Goal: Task Accomplishment & Management: Manage account settings

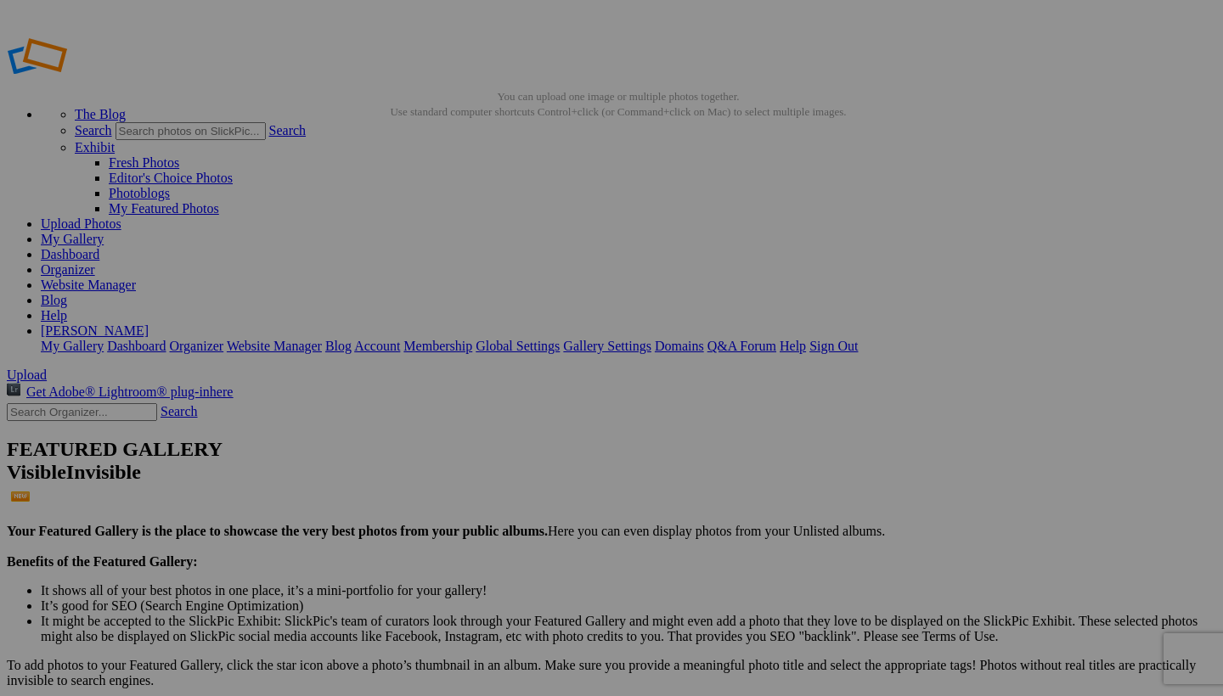
drag, startPoint x: 279, startPoint y: 89, endPoint x: 665, endPoint y: 86, distance: 385.5
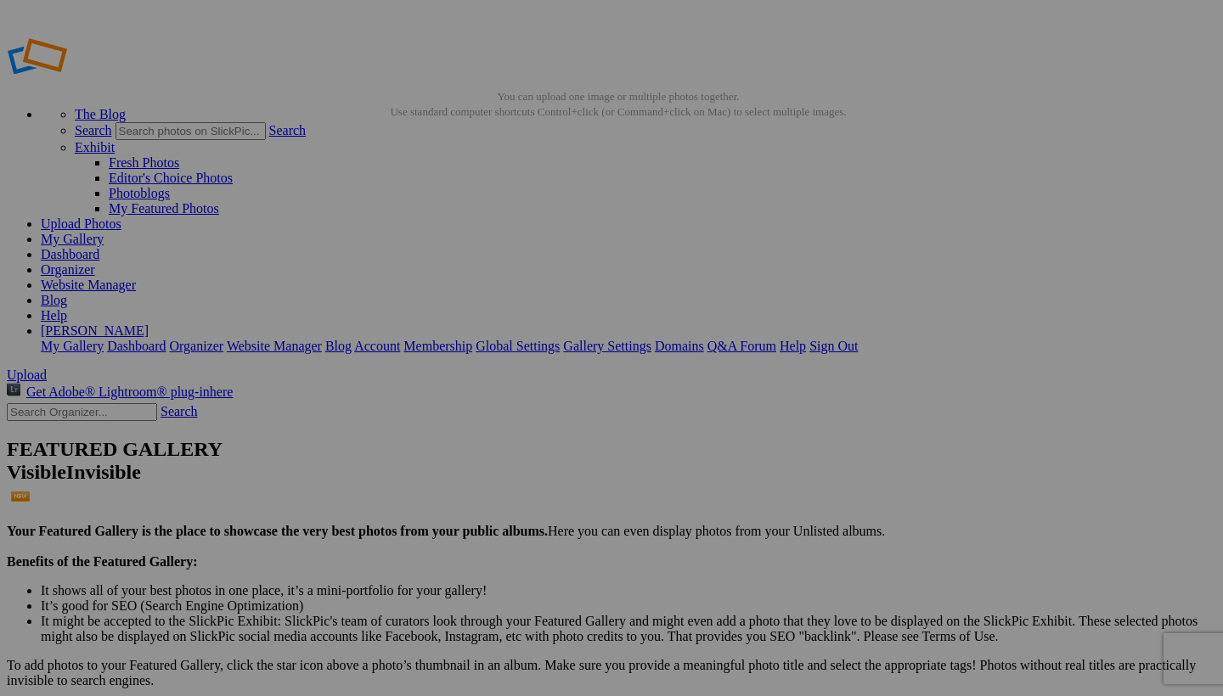
type input "A"
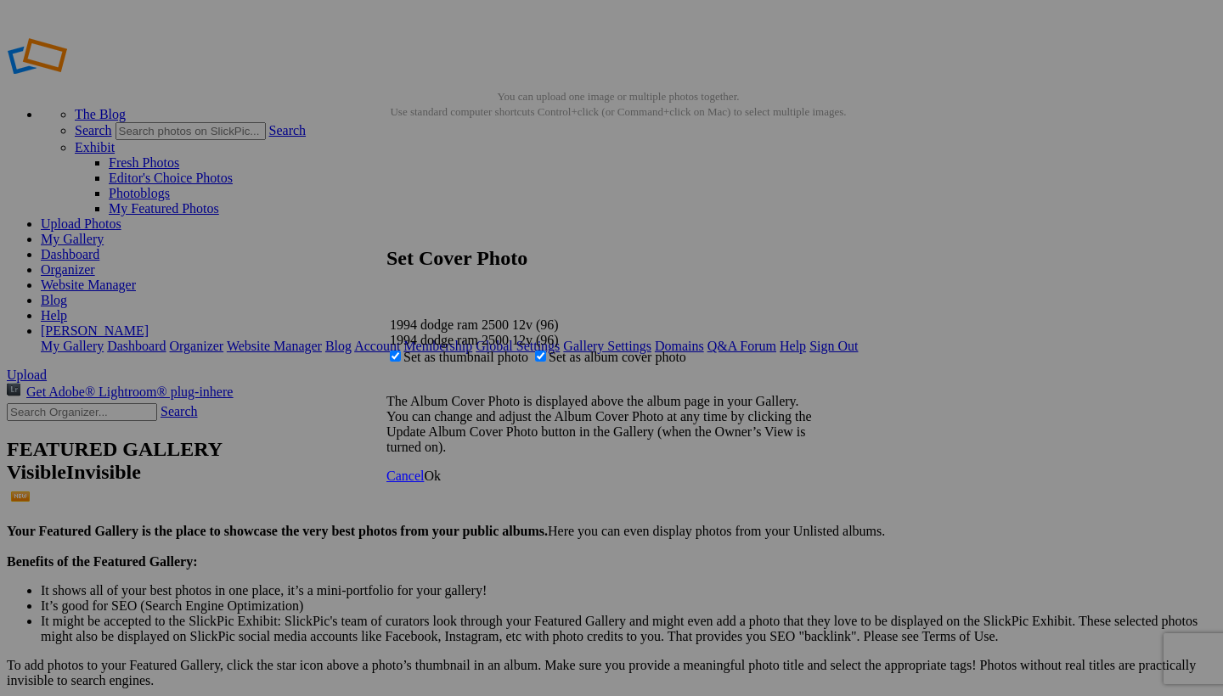
type input "1994 dodge ram 2500 12v"
click at [441, 483] on link "Ok" at bounding box center [432, 476] width 17 height 14
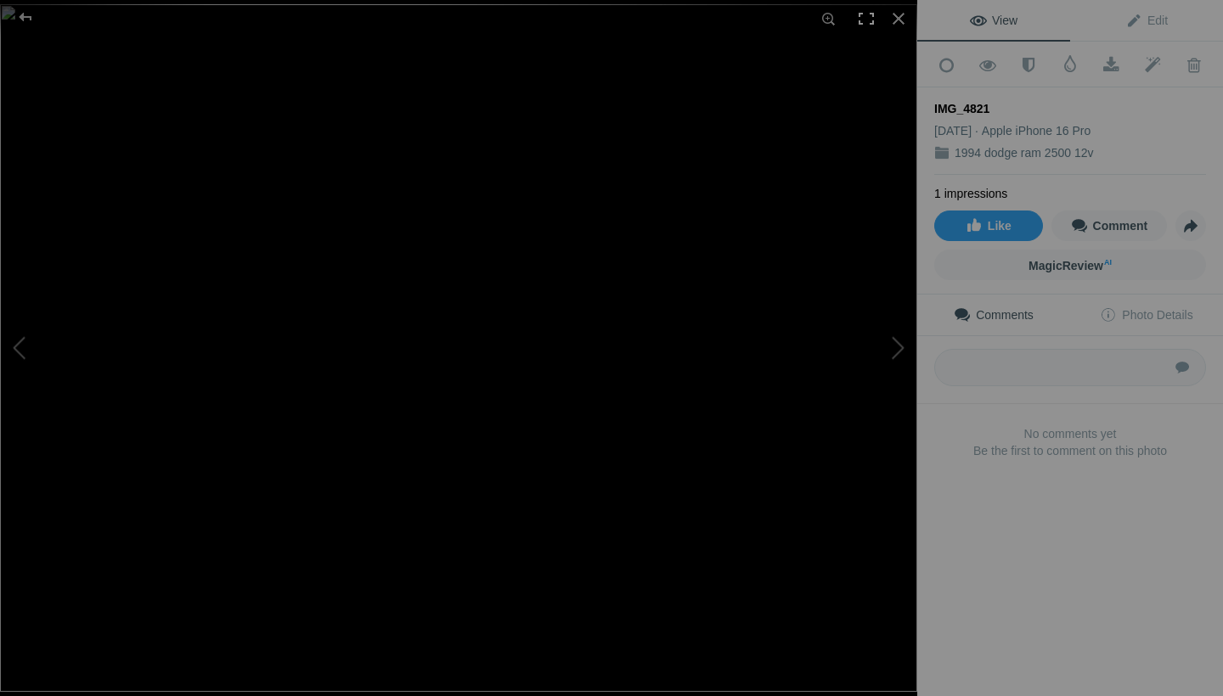
click at [869, 17] on div at bounding box center [865, 18] width 37 height 37
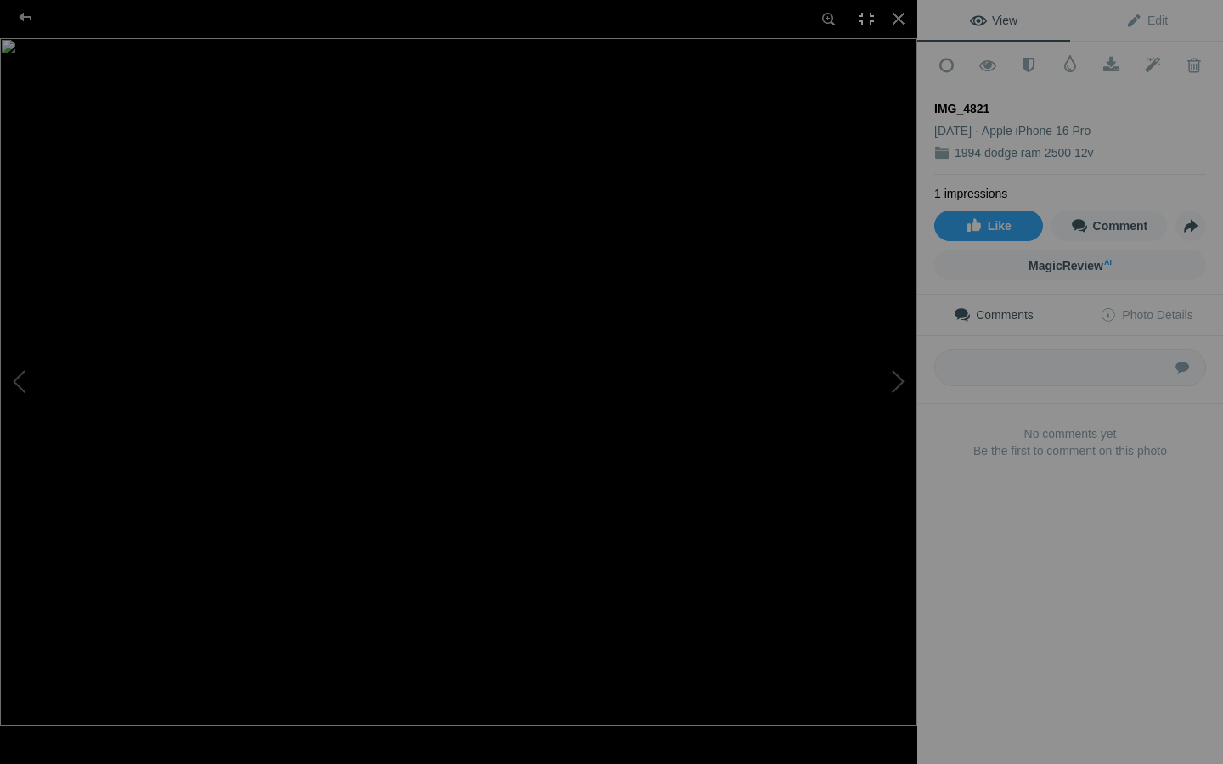
click at [862, 20] on div at bounding box center [865, 18] width 37 height 37
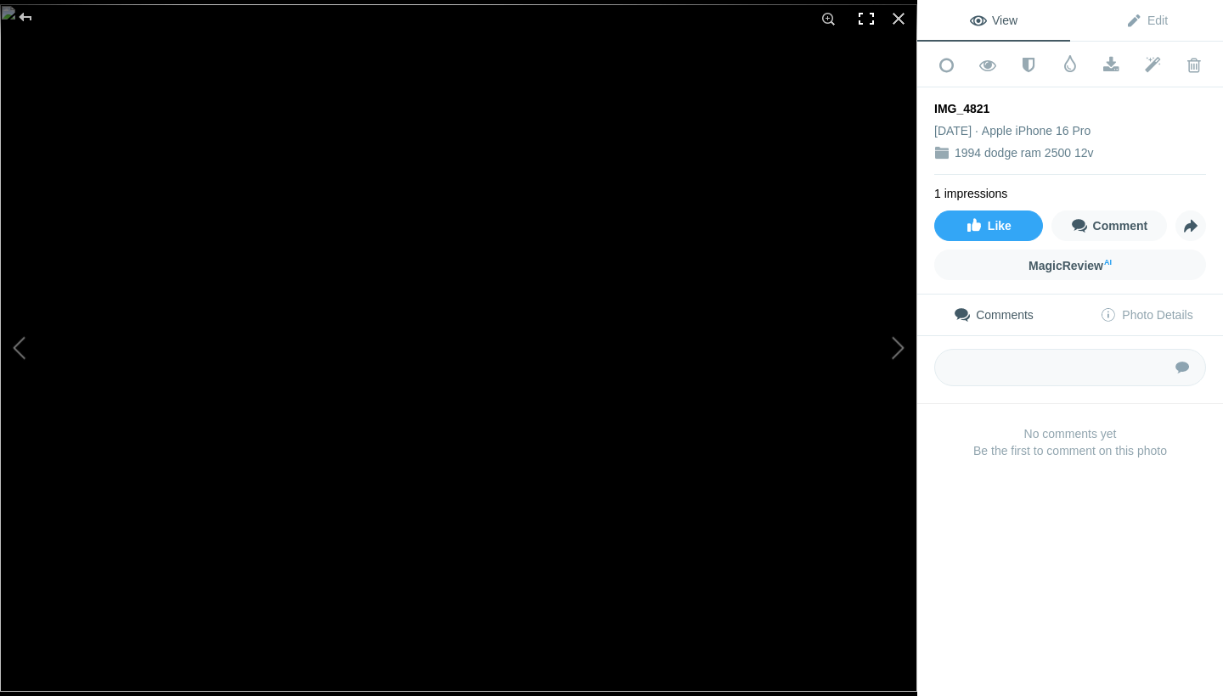
click at [865, 15] on div at bounding box center [865, 18] width 37 height 37
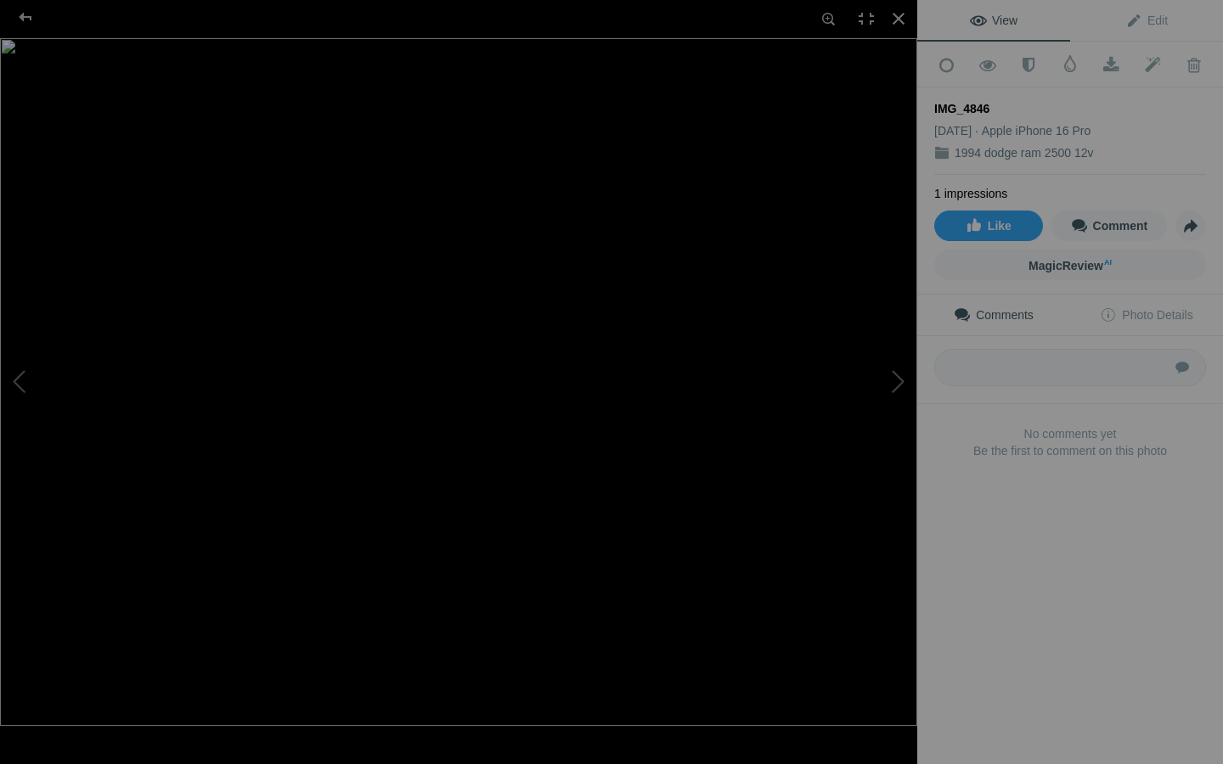
click at [537, 400] on img at bounding box center [458, 382] width 917 height 688
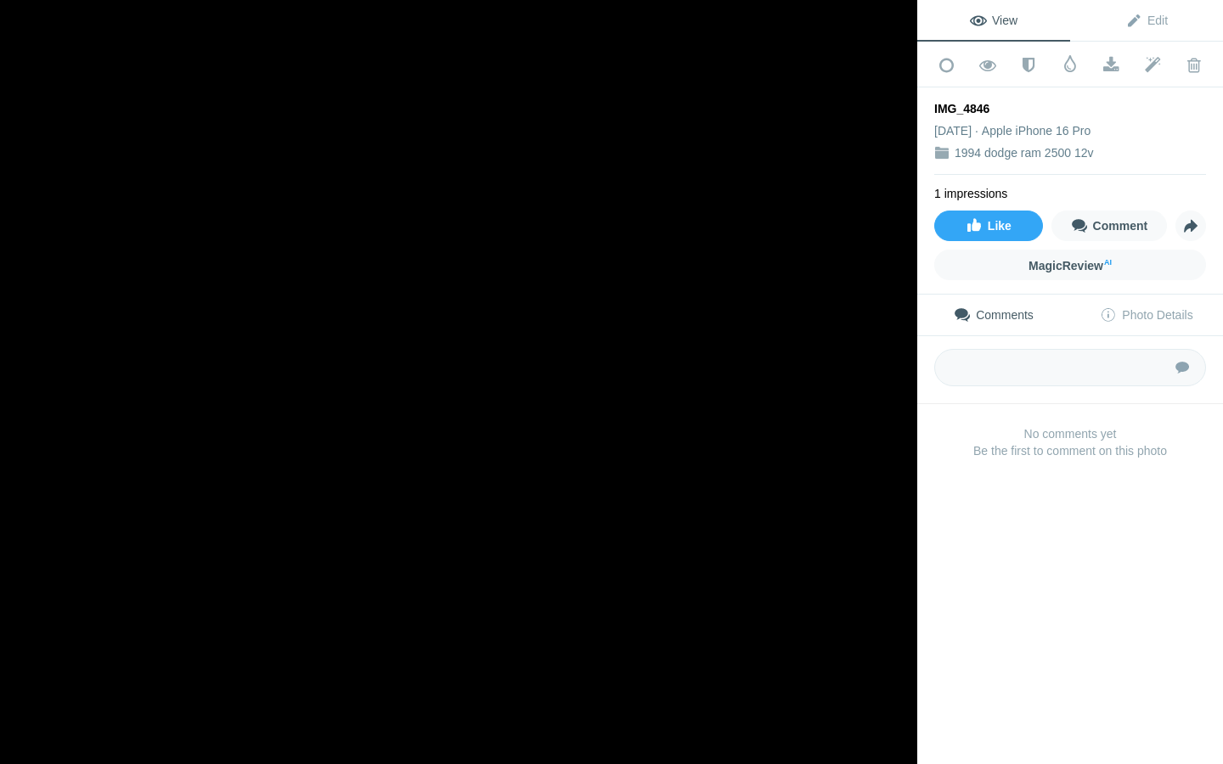
click at [537, 400] on img at bounding box center [291, 343] width 2884 height 2163
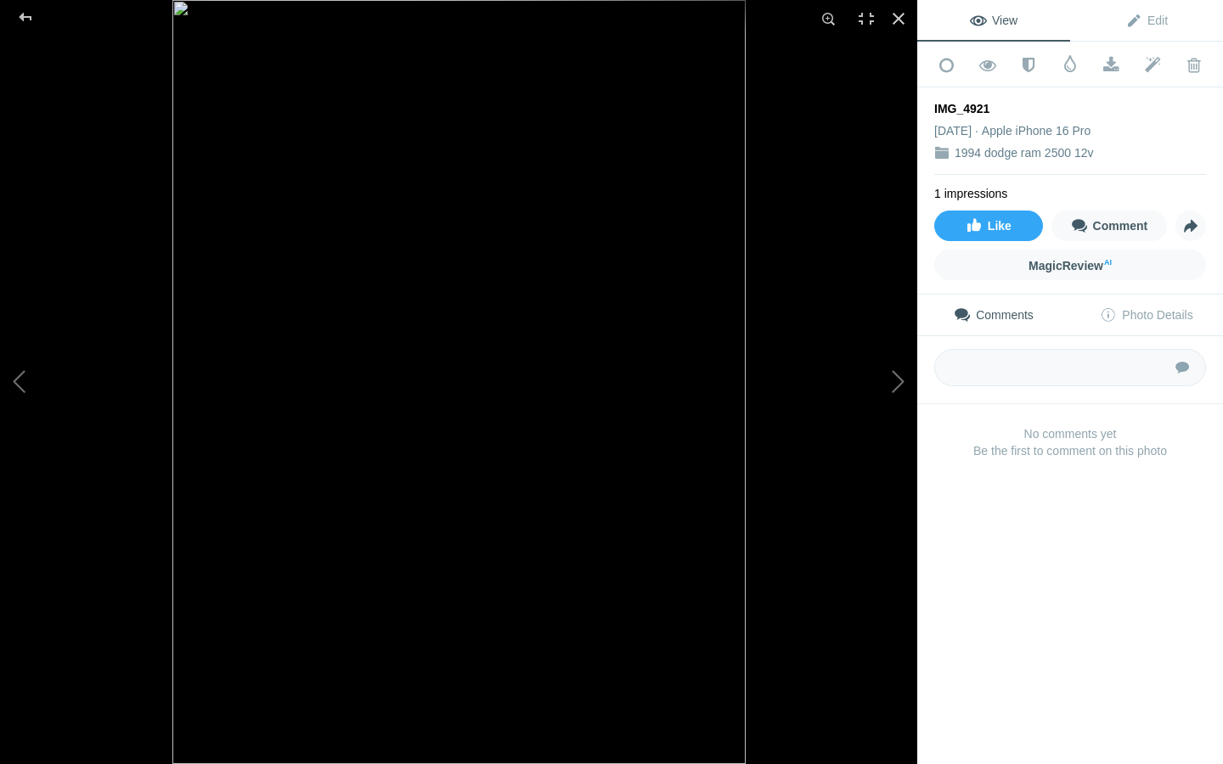
click at [622, 498] on img at bounding box center [458, 382] width 573 height 764
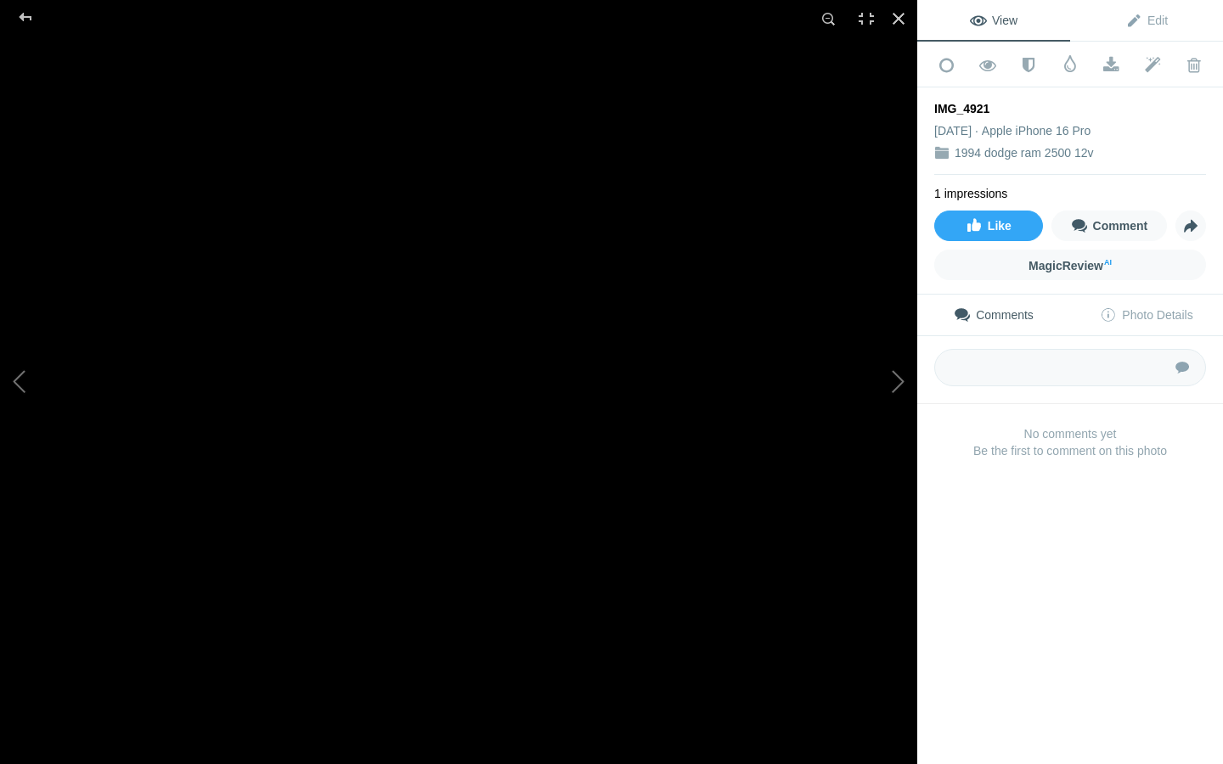
click at [622, 498] on img at bounding box center [25, 71] width 2106 height 2807
click at [18, 17] on div at bounding box center [25, 17] width 61 height 34
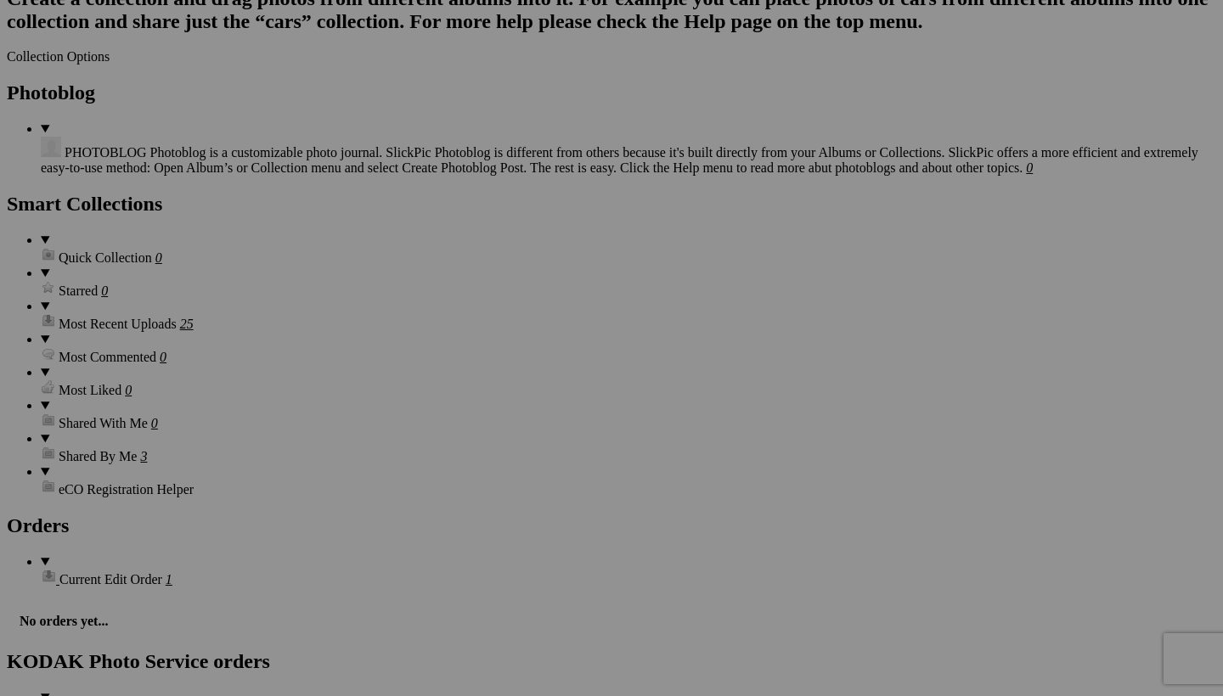
scroll to position [1951, 0]
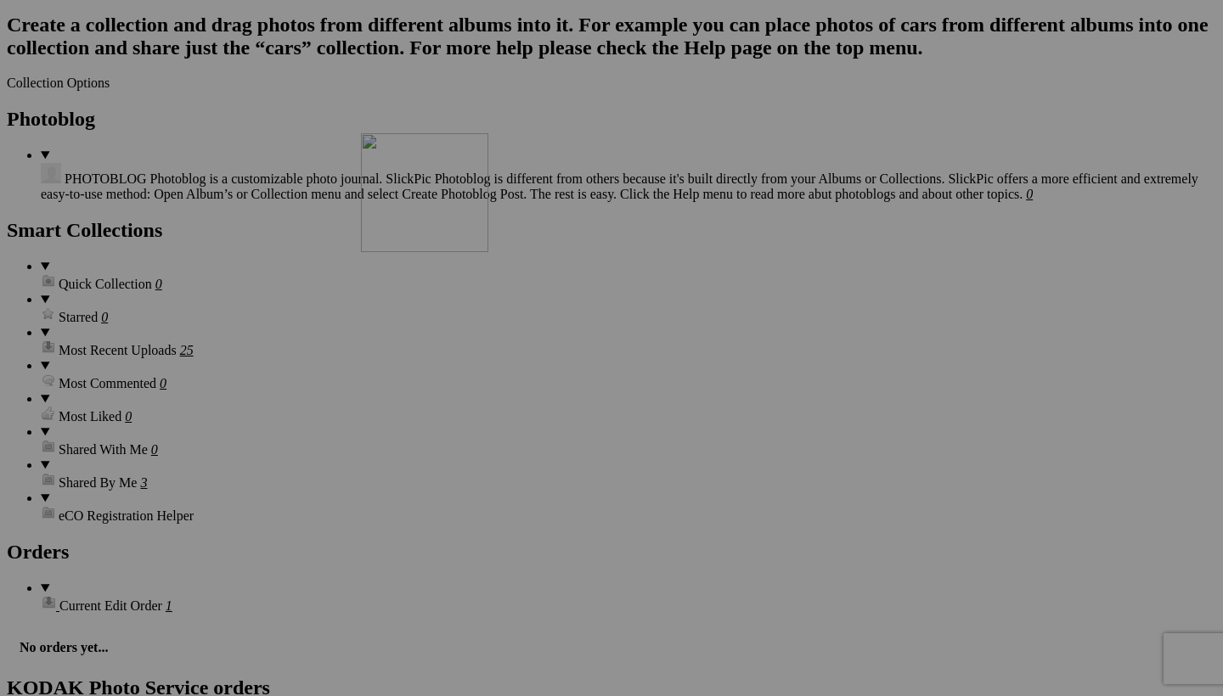
drag, startPoint x: 1075, startPoint y: 501, endPoint x: 607, endPoint y: 275, distance: 519.6
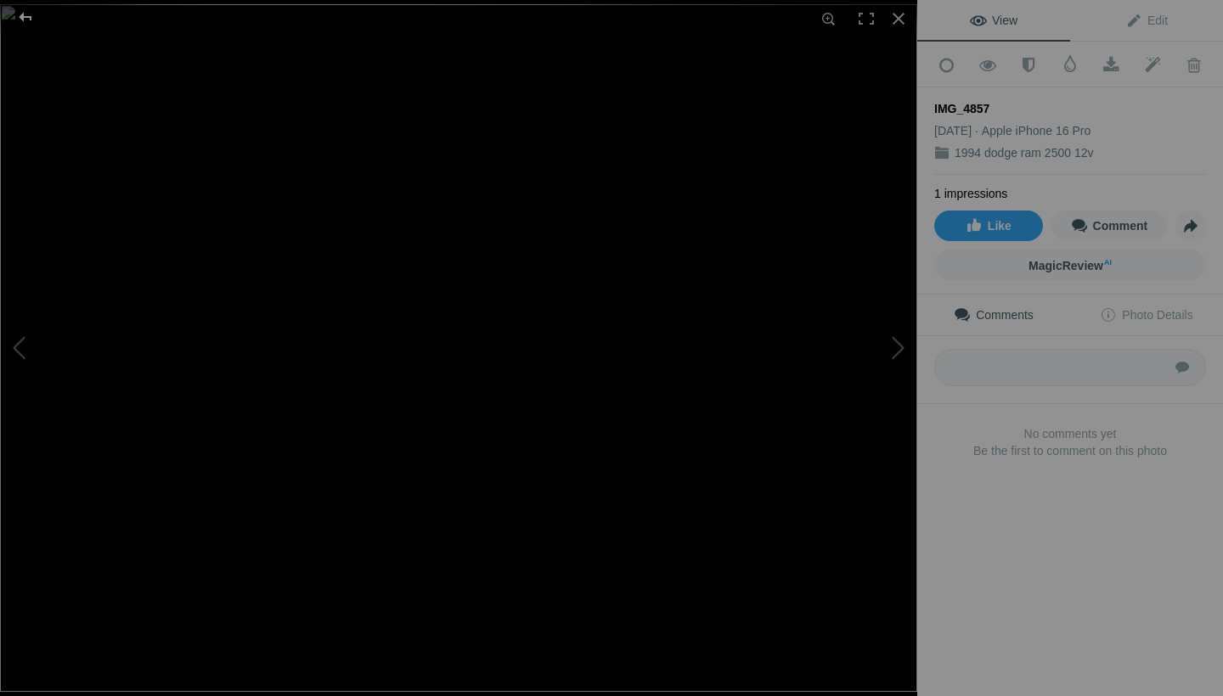
click at [25, 20] on div at bounding box center [25, 17] width 61 height 34
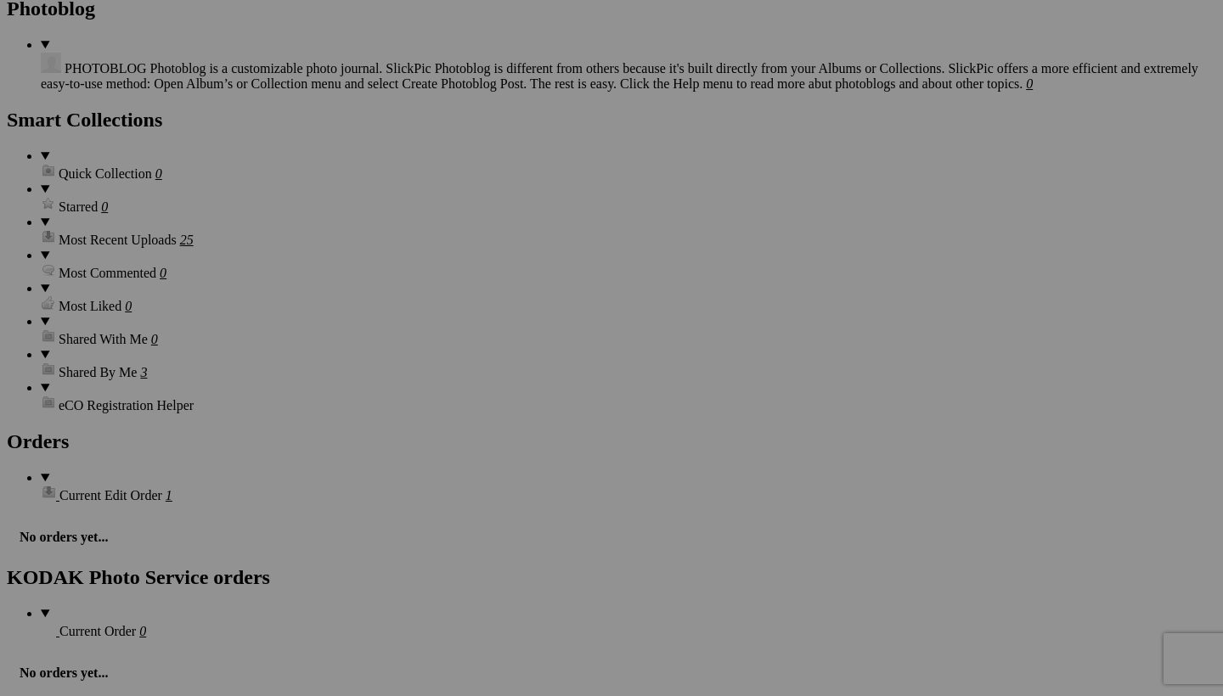
scroll to position [2076, 0]
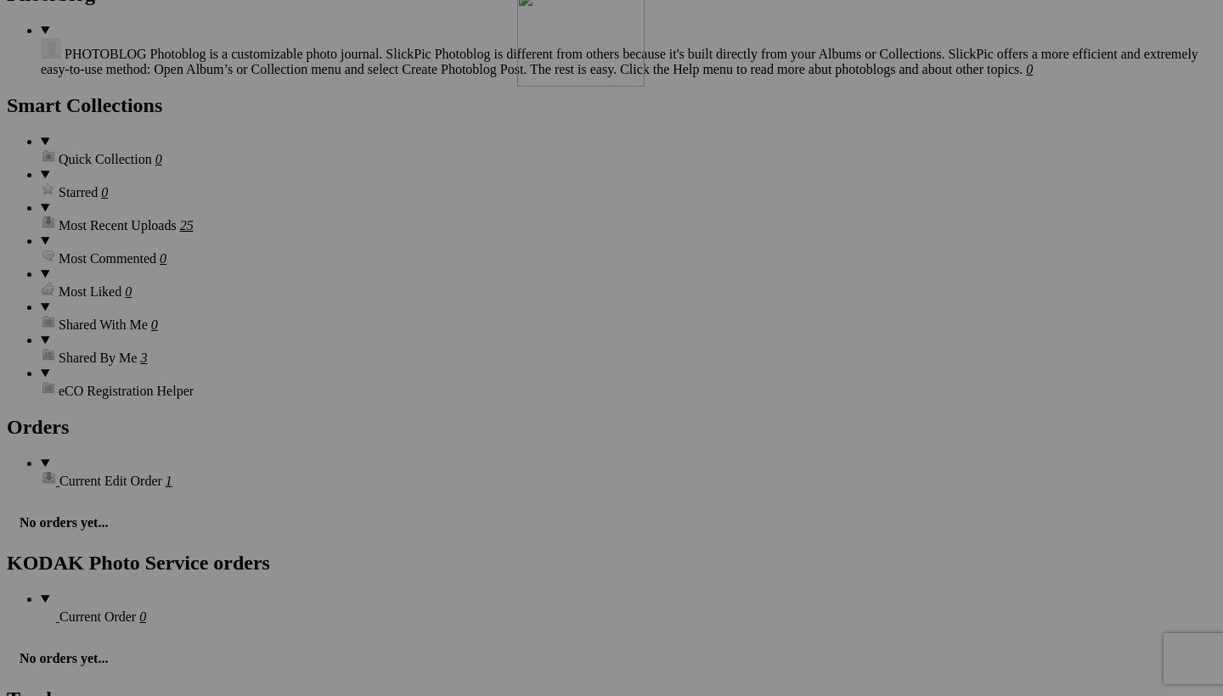
drag, startPoint x: 352, startPoint y: 585, endPoint x: 762, endPoint y: 138, distance: 605.8
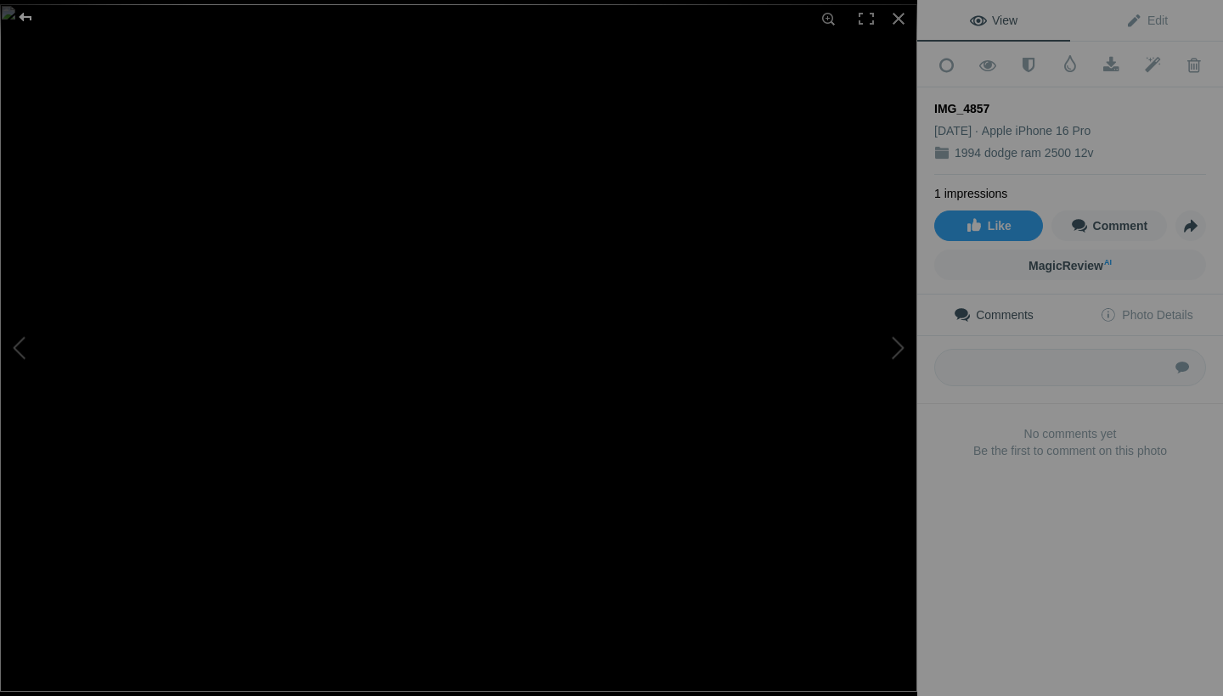
click at [31, 20] on div at bounding box center [25, 17] width 61 height 34
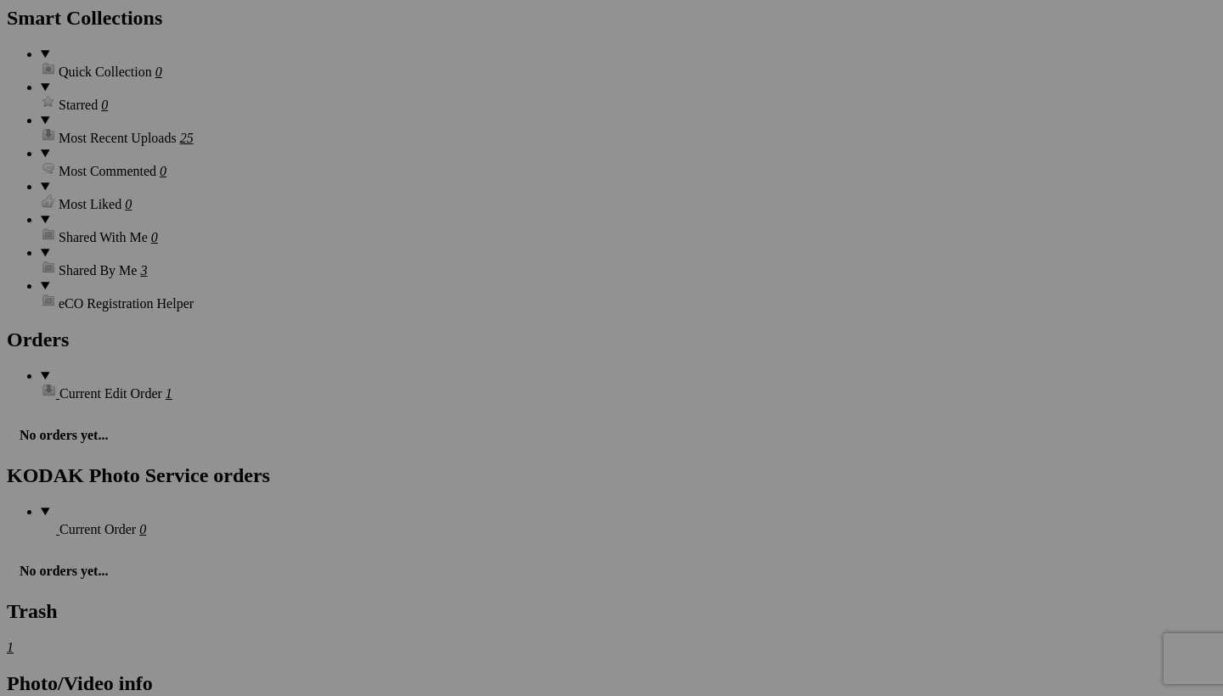
scroll to position [2174, 0]
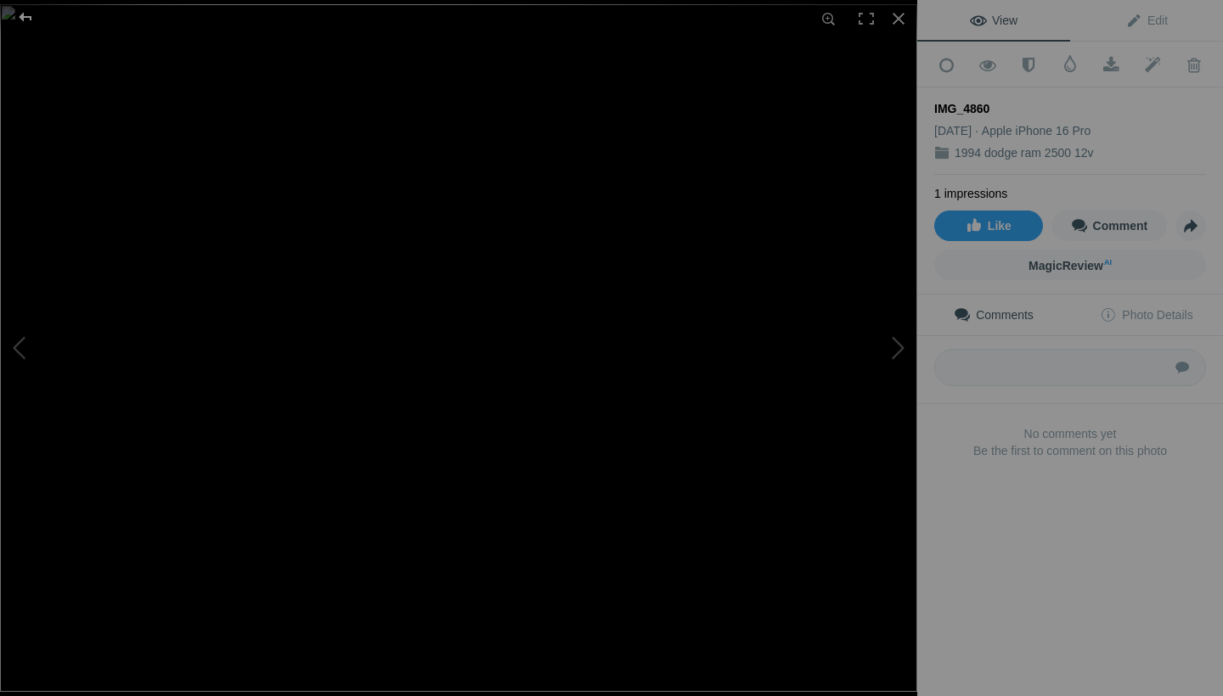
click at [27, 13] on div at bounding box center [25, 17] width 61 height 34
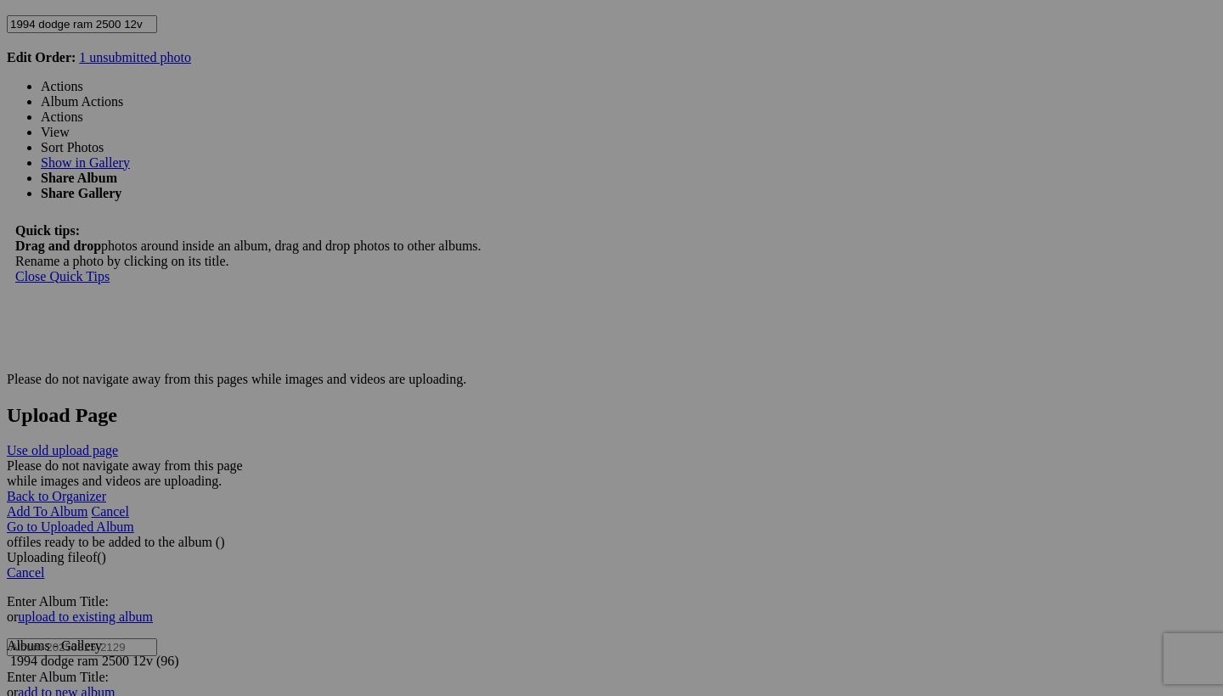
scroll to position [2939, 0]
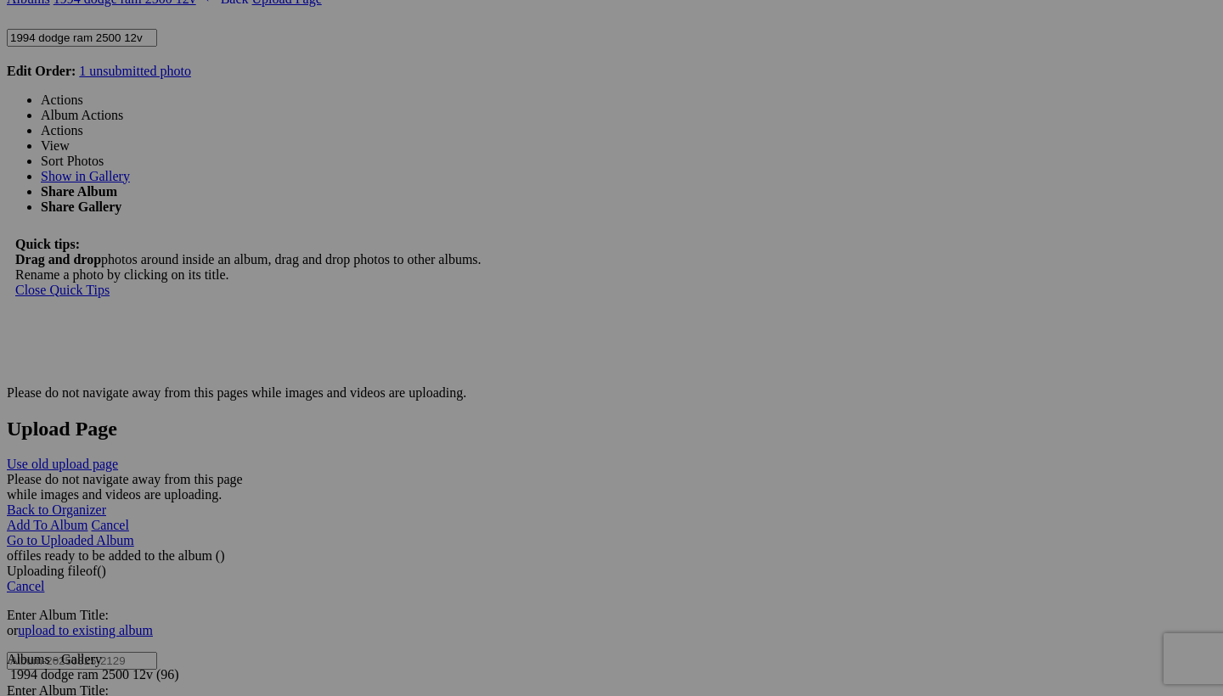
drag, startPoint x: 798, startPoint y: 417, endPoint x: 793, endPoint y: 191, distance: 225.9
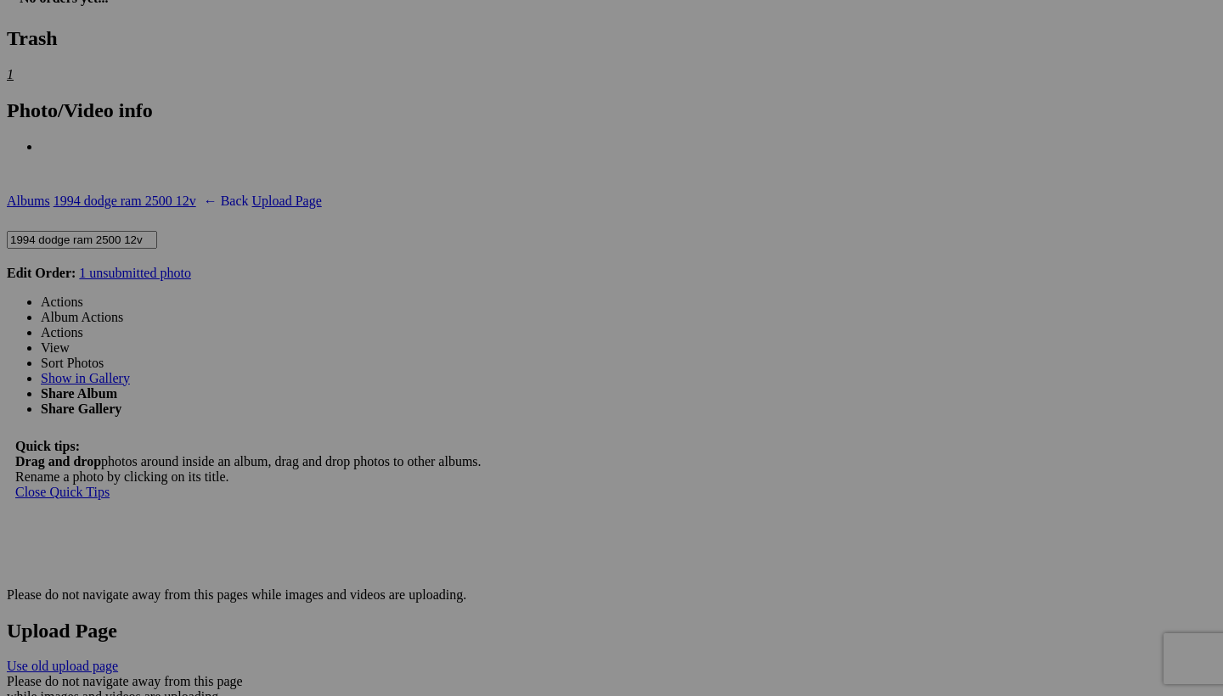
scroll to position [2735, 0]
drag, startPoint x: 767, startPoint y: 586, endPoint x: 763, endPoint y: 148, distance: 438.2
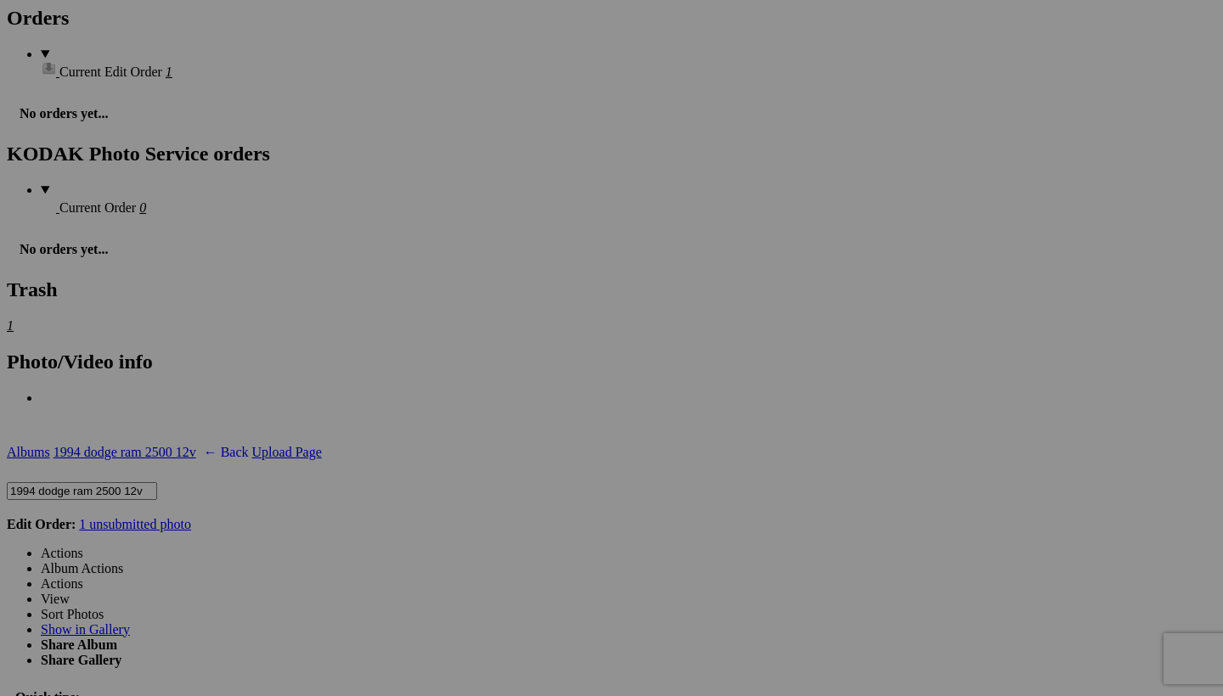
scroll to position [2482, 0]
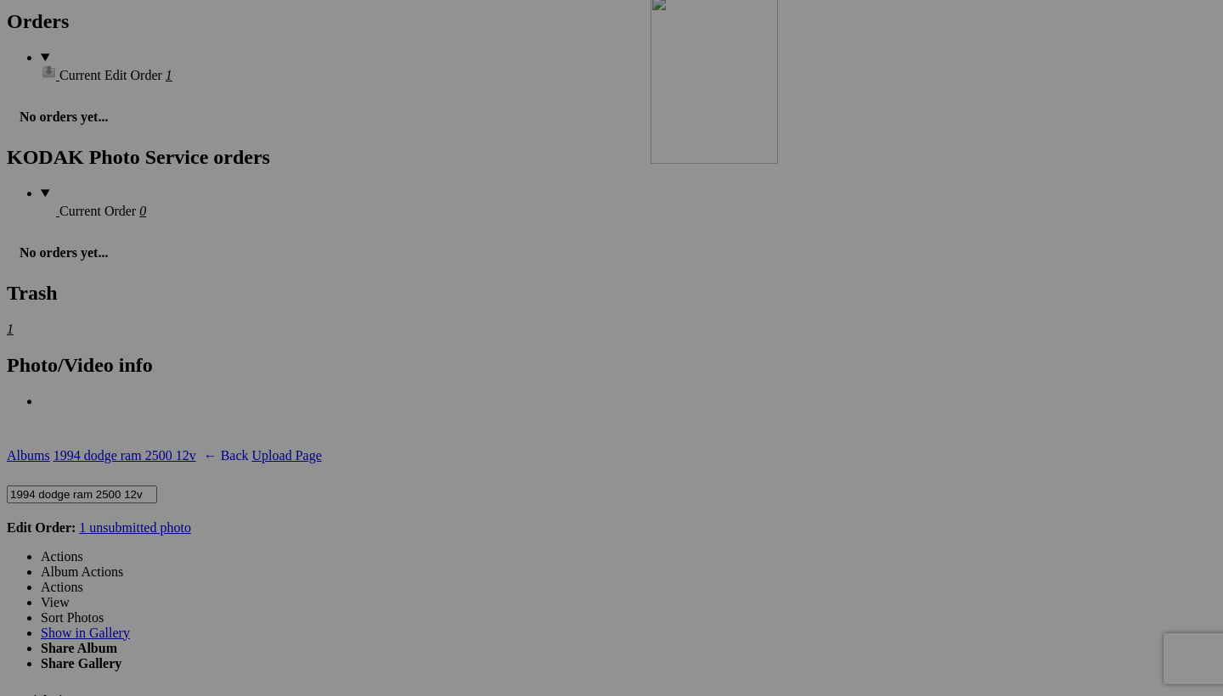
drag, startPoint x: 780, startPoint y: 415, endPoint x: 895, endPoint y: 143, distance: 295.7
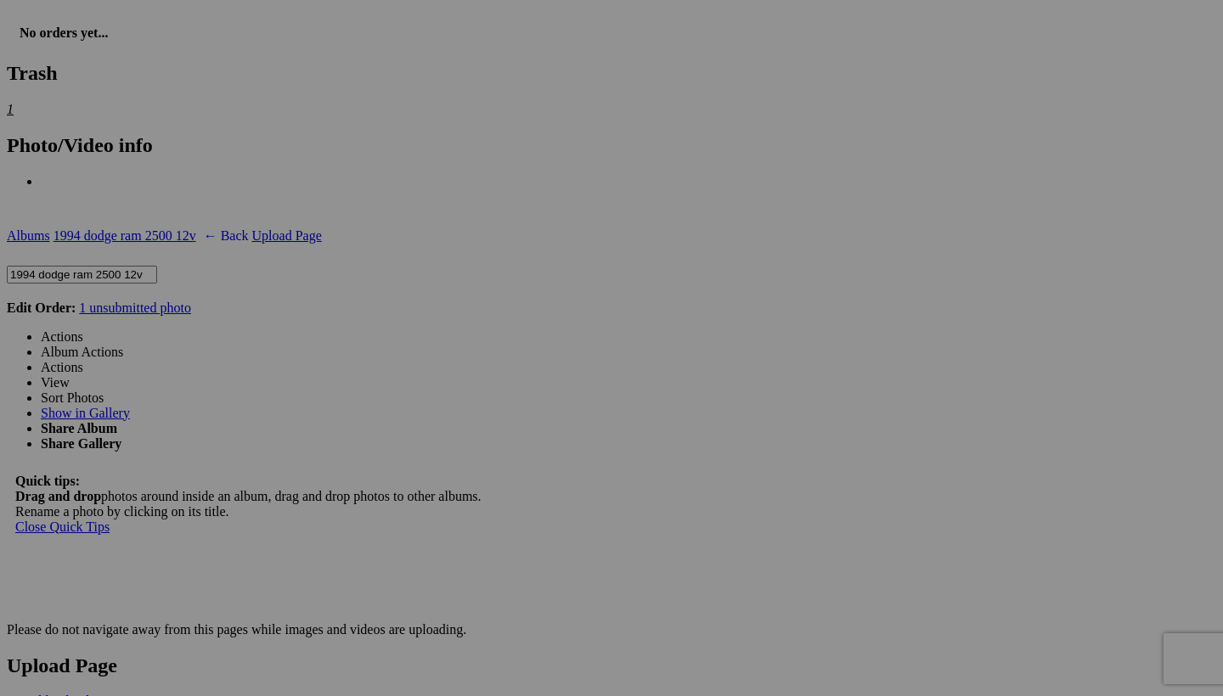
scroll to position [2801, 0]
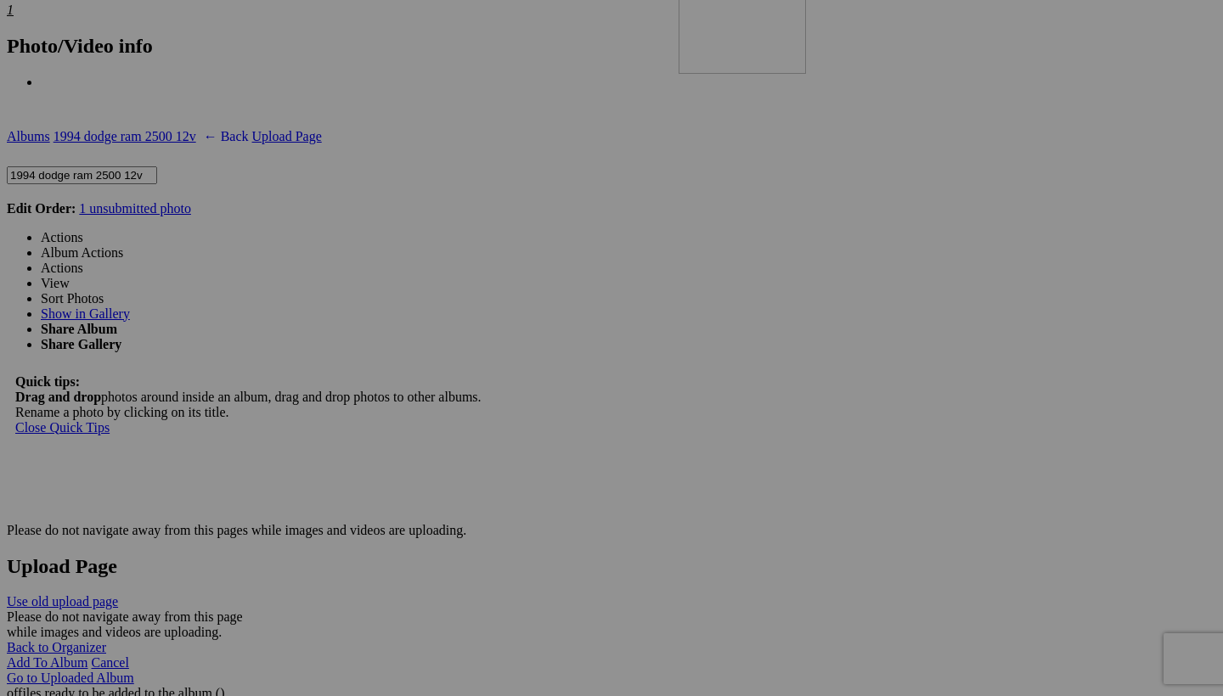
drag, startPoint x: 938, startPoint y: 511, endPoint x: 924, endPoint y: 122, distance: 389.2
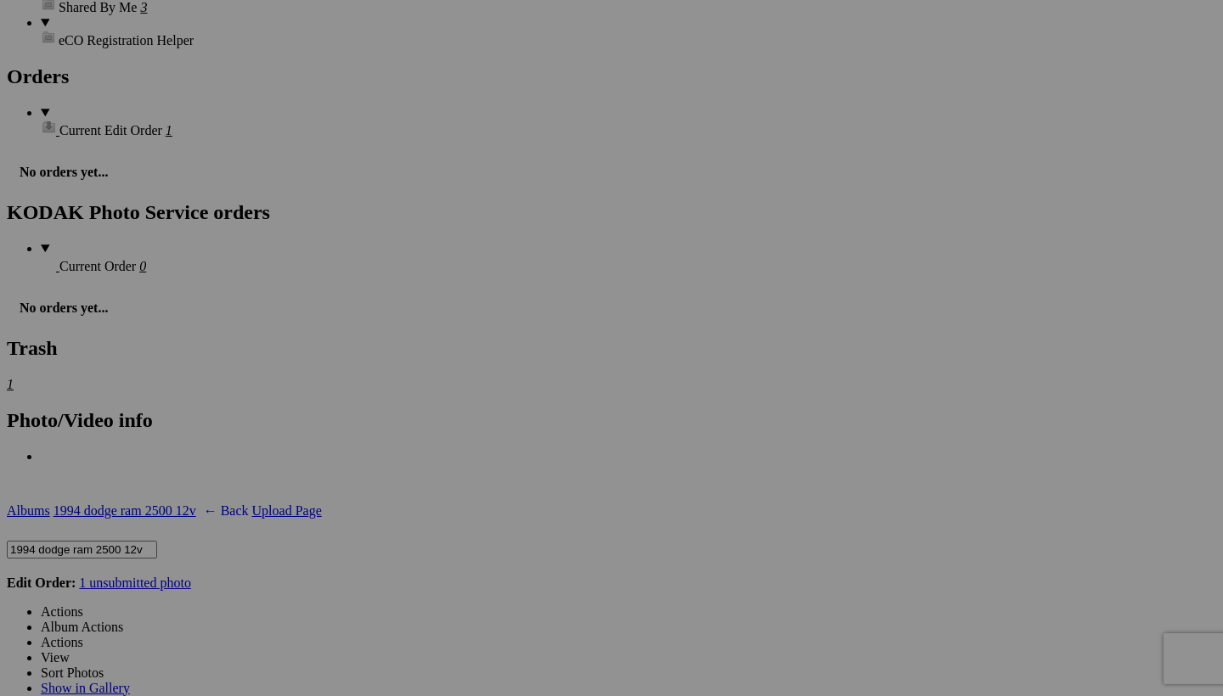
scroll to position [2418, 0]
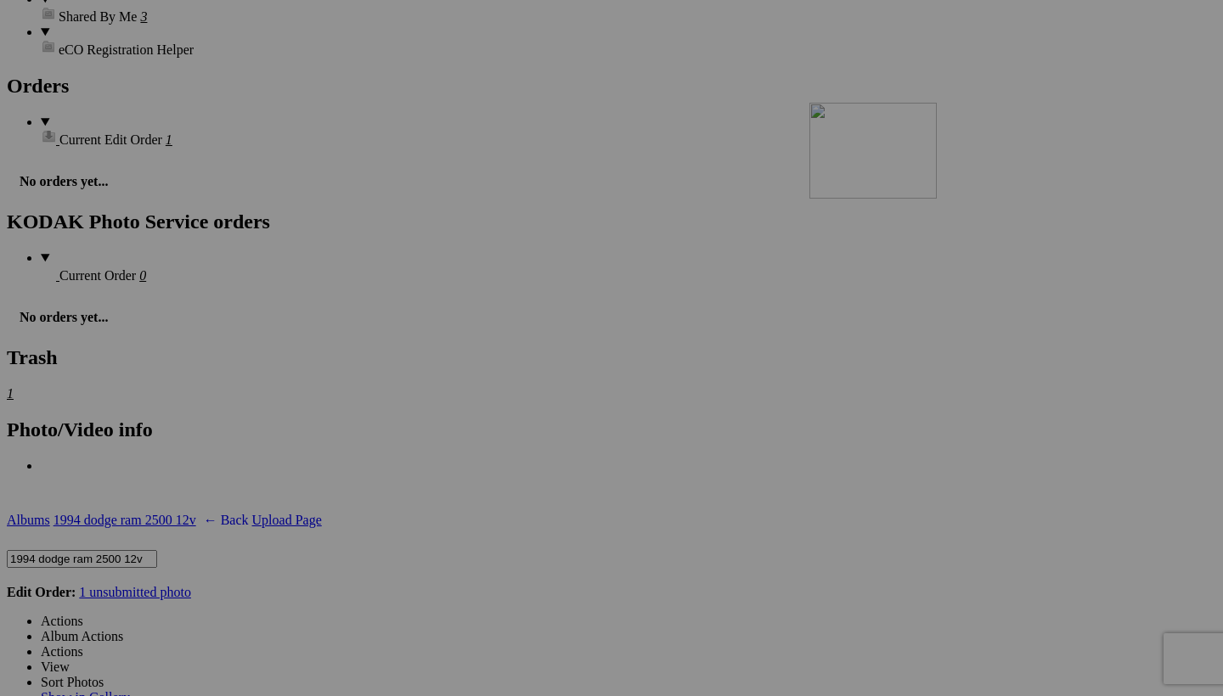
drag, startPoint x: 921, startPoint y: 435, endPoint x: 1053, endPoint y: 251, distance: 226.5
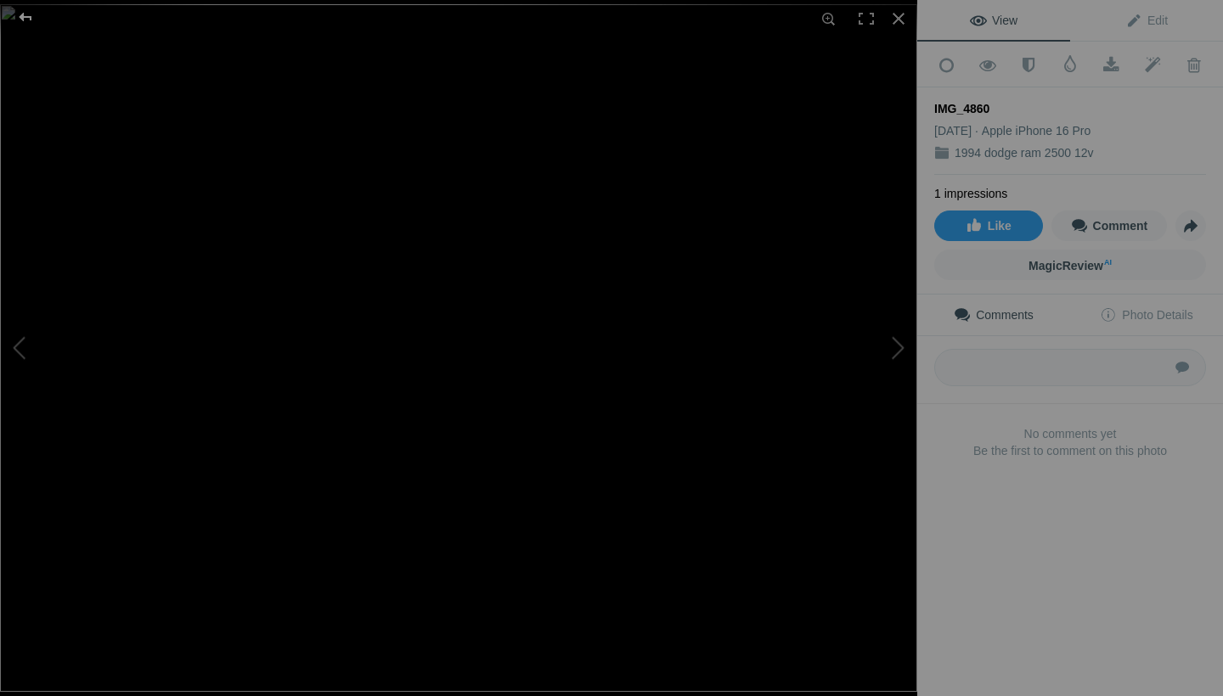
click at [27, 16] on div at bounding box center [25, 17] width 61 height 34
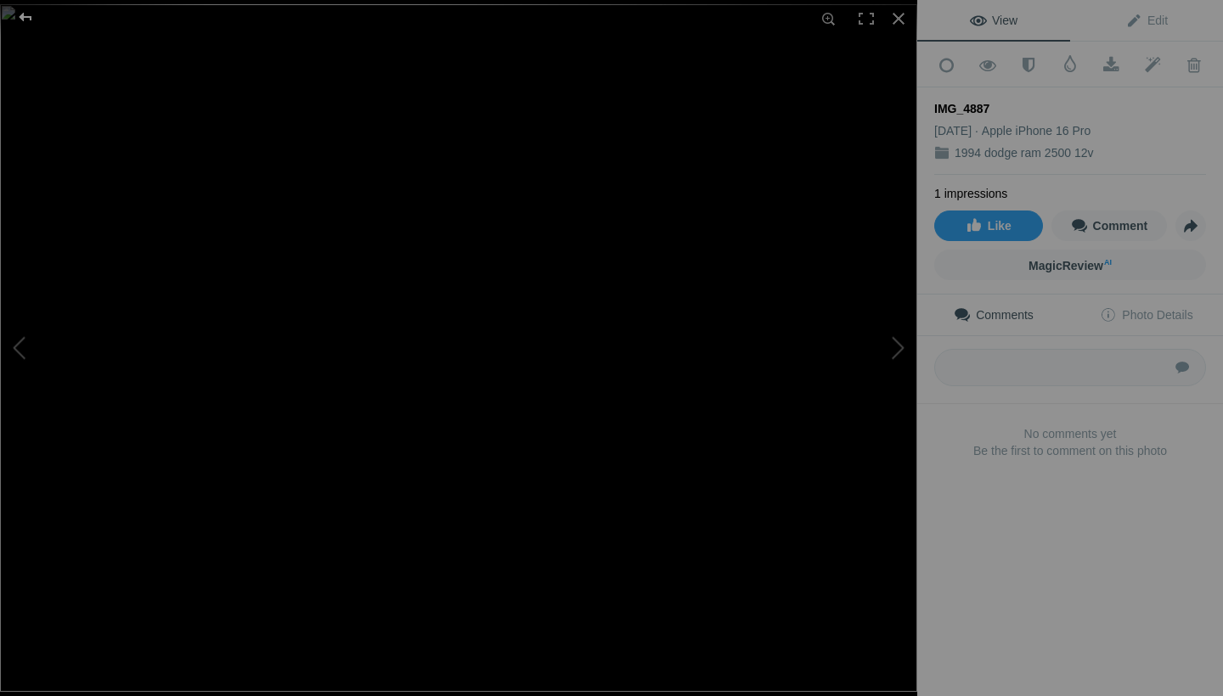
click at [25, 16] on div at bounding box center [25, 17] width 61 height 34
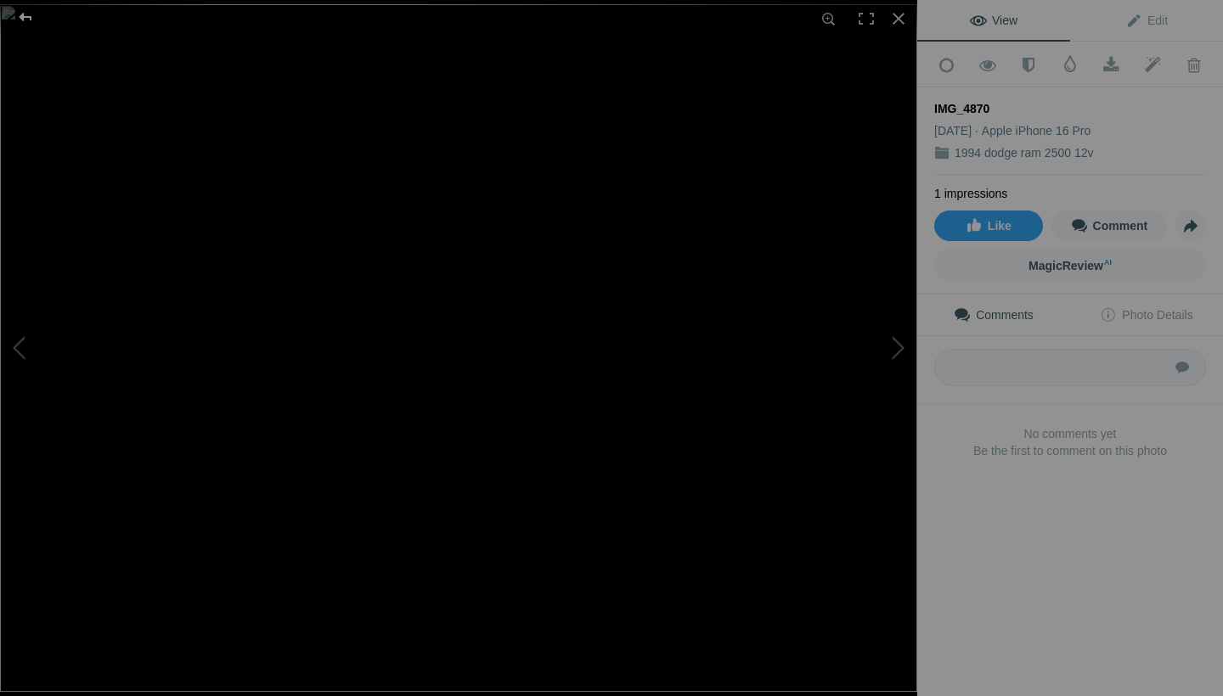
click at [27, 21] on div at bounding box center [25, 17] width 61 height 34
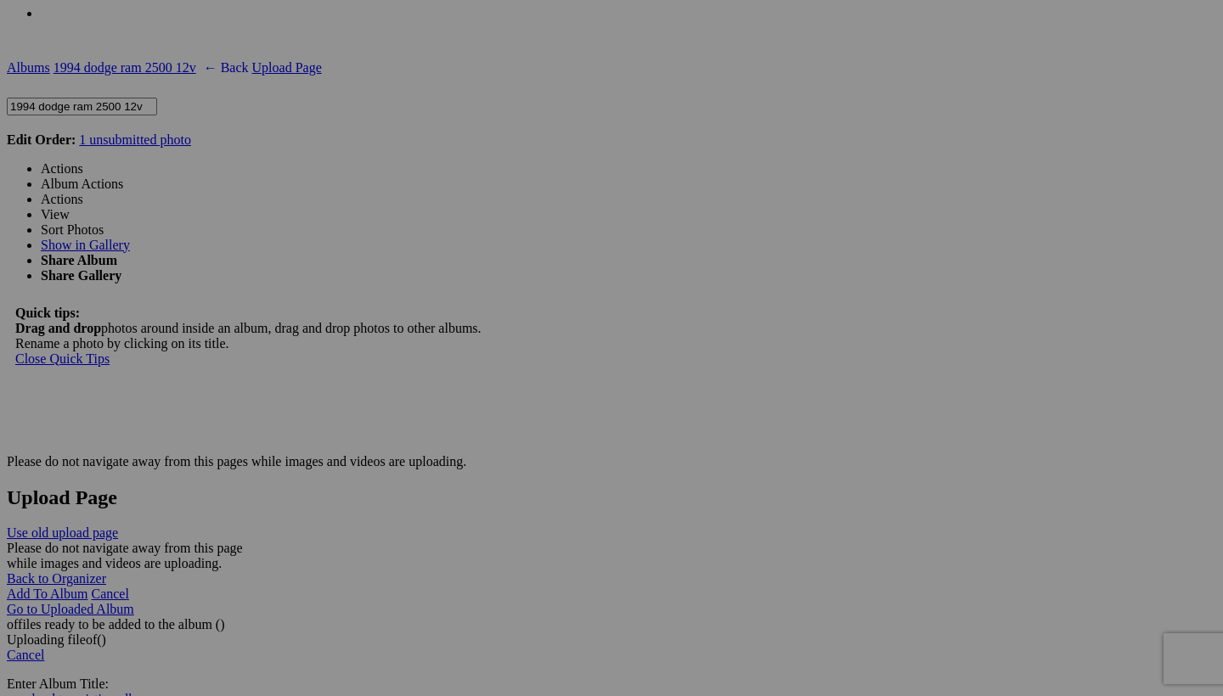
scroll to position [2876, 0]
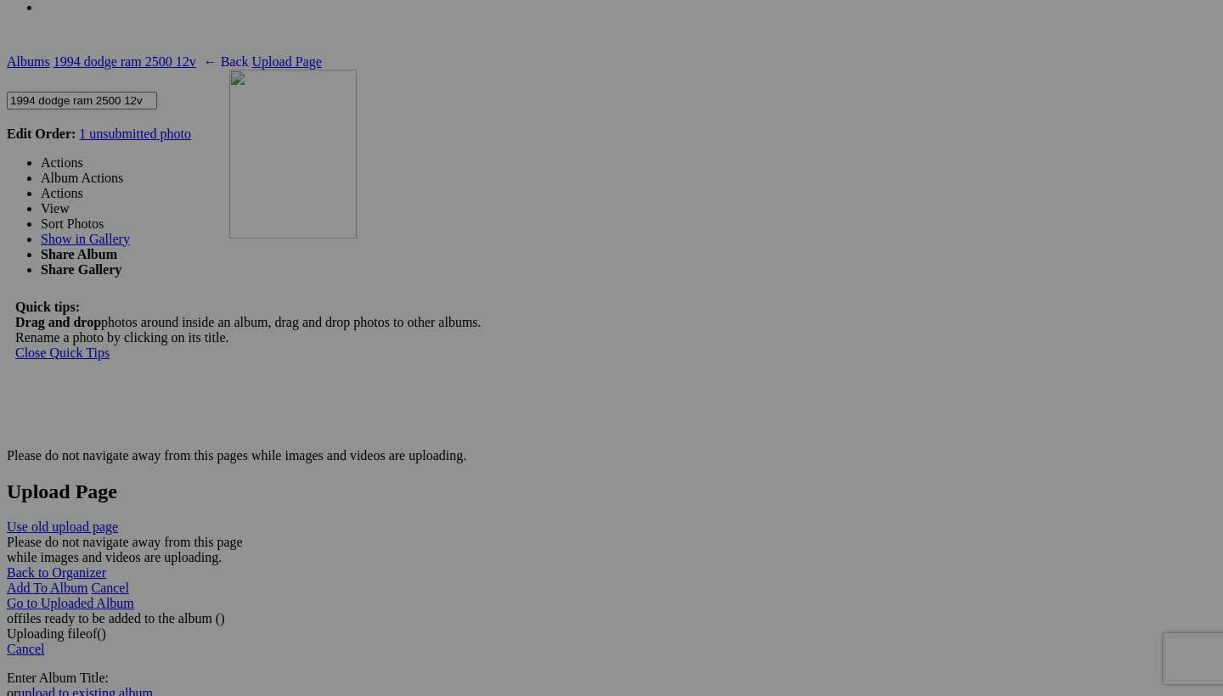
drag, startPoint x: 307, startPoint y: 654, endPoint x: 474, endPoint y: 217, distance: 467.1
drag, startPoint x: 334, startPoint y: 656, endPoint x: 590, endPoint y: 228, distance: 498.2
drag, startPoint x: 630, startPoint y: 638, endPoint x: 317, endPoint y: 398, distance: 394.4
drag, startPoint x: 601, startPoint y: 667, endPoint x: 457, endPoint y: 413, distance: 292.1
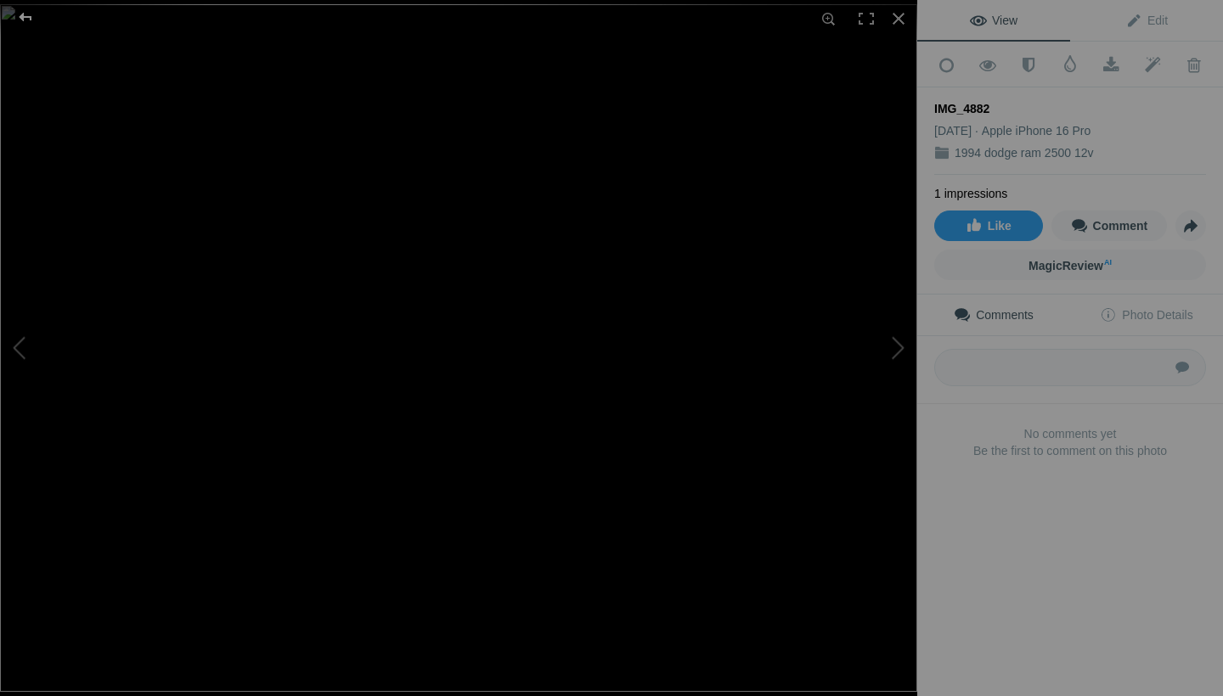
click at [25, 22] on div at bounding box center [25, 17] width 61 height 34
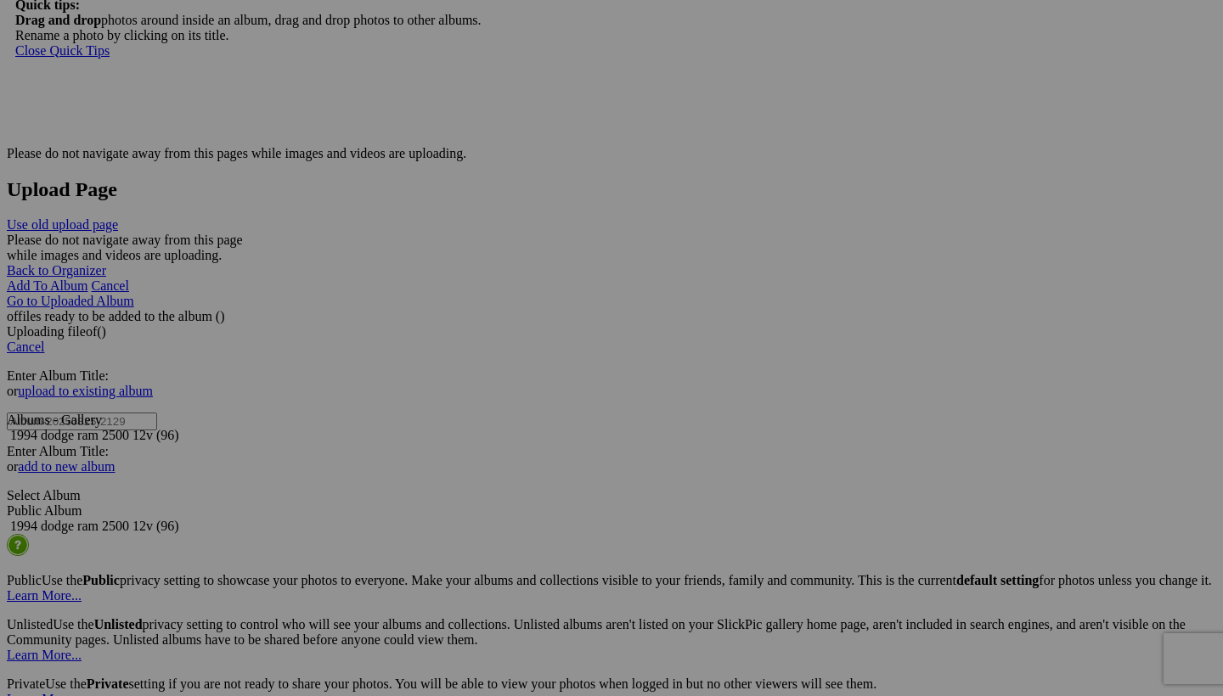
scroll to position [3181, 0]
drag, startPoint x: 946, startPoint y: 376, endPoint x: 754, endPoint y: 368, distance: 192.1
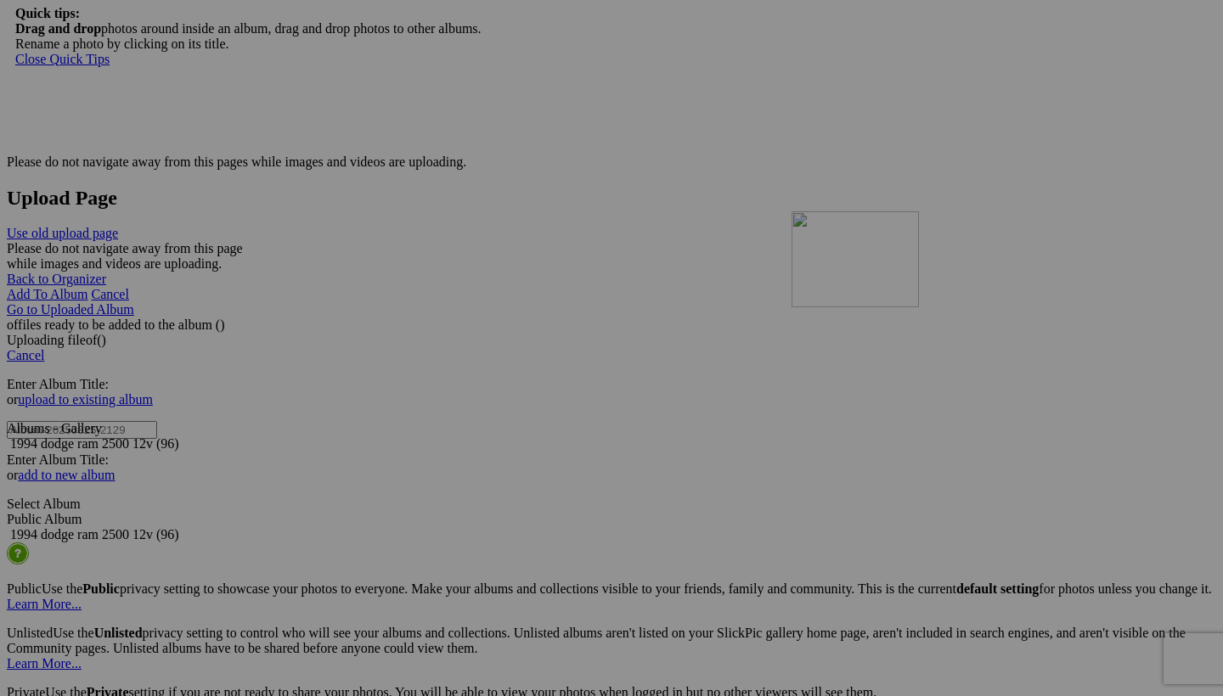
drag, startPoint x: 325, startPoint y: 572, endPoint x: 1036, endPoint y: 359, distance: 741.8
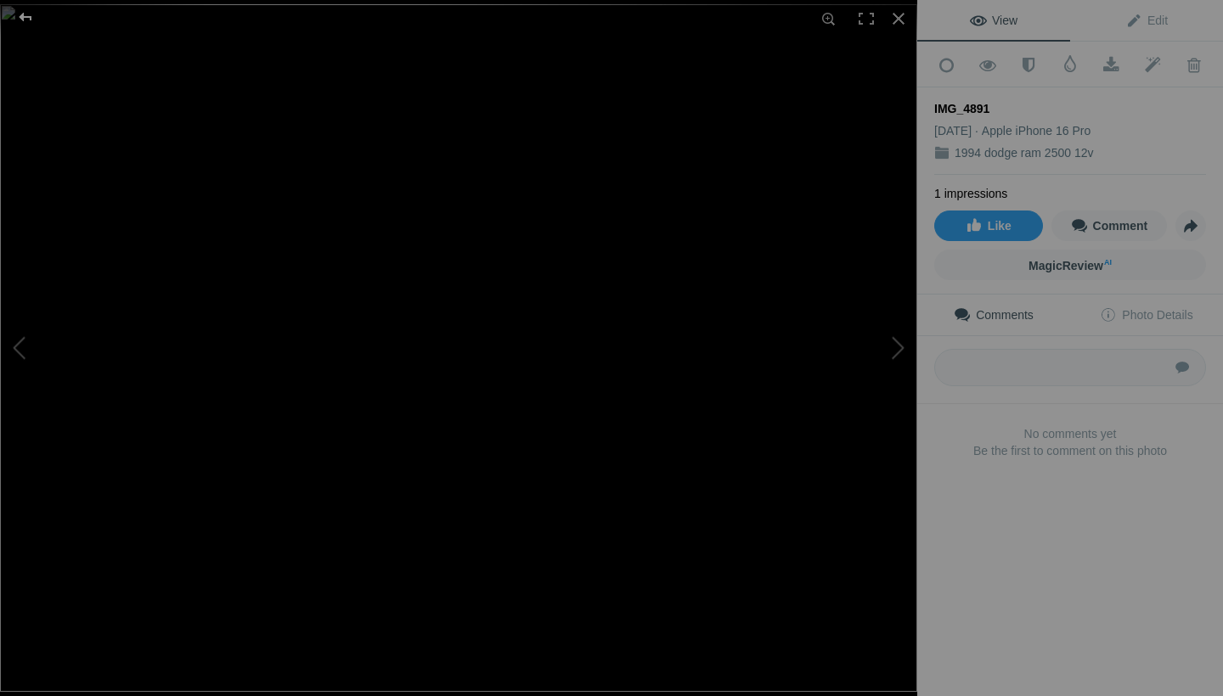
click at [28, 14] on div at bounding box center [25, 17] width 61 height 34
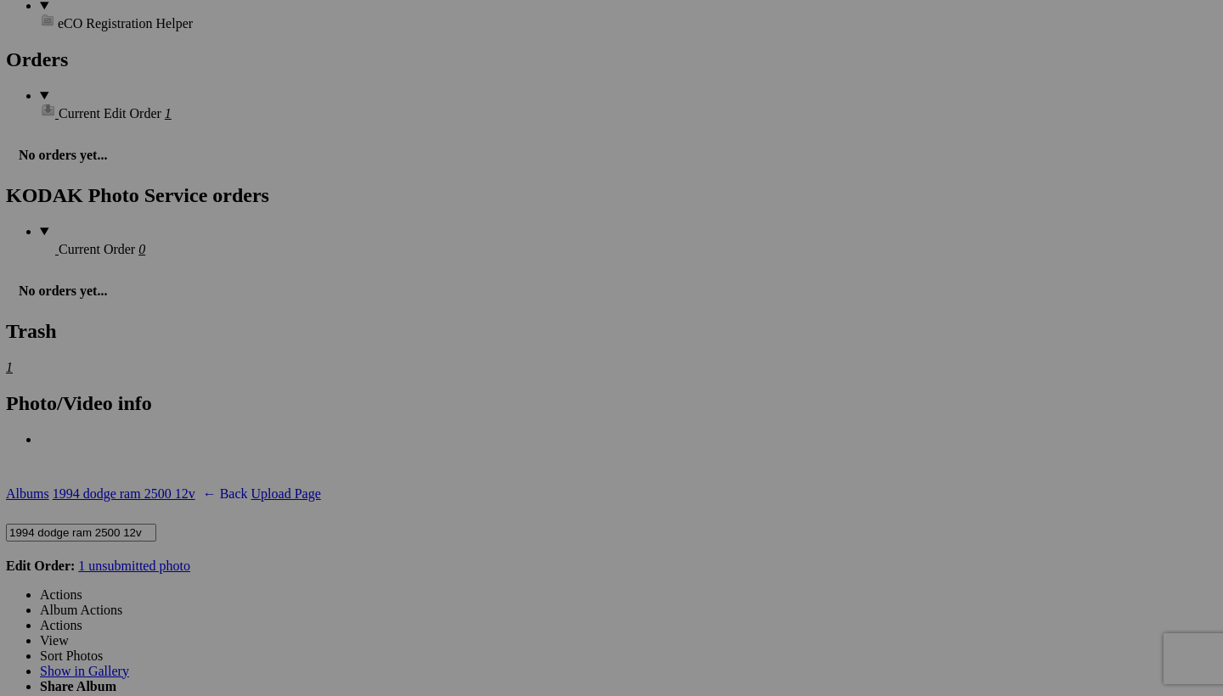
scroll to position [2444, 0]
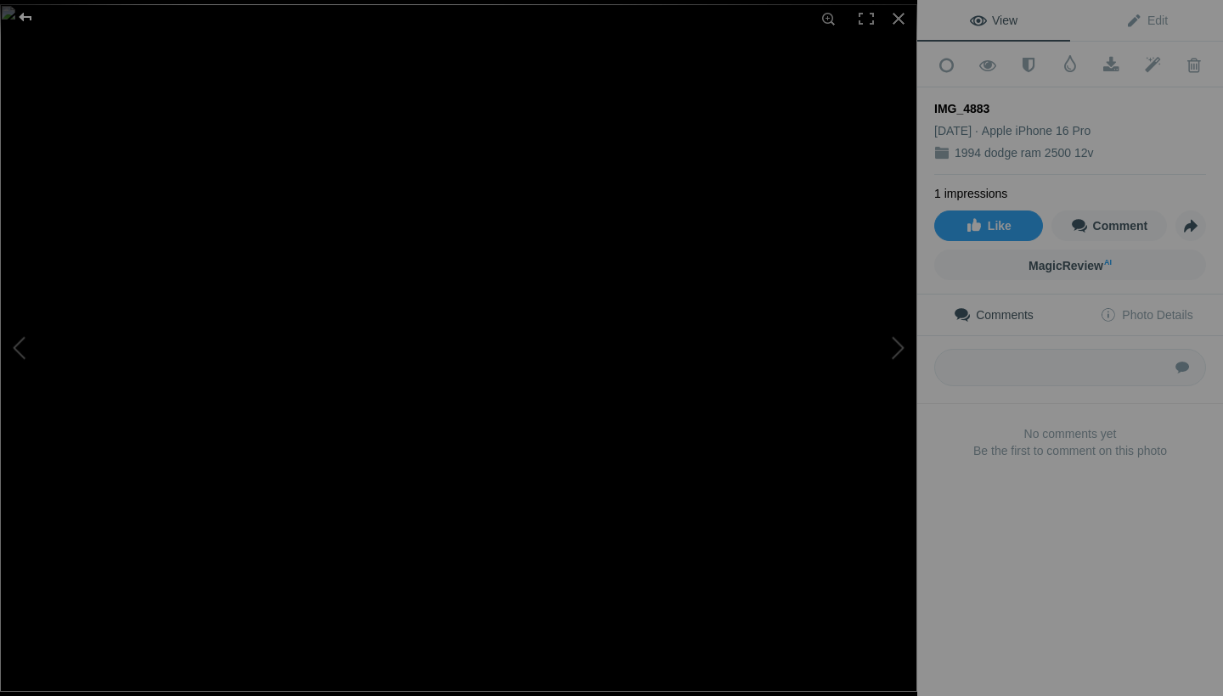
click at [25, 14] on div at bounding box center [25, 17] width 61 height 34
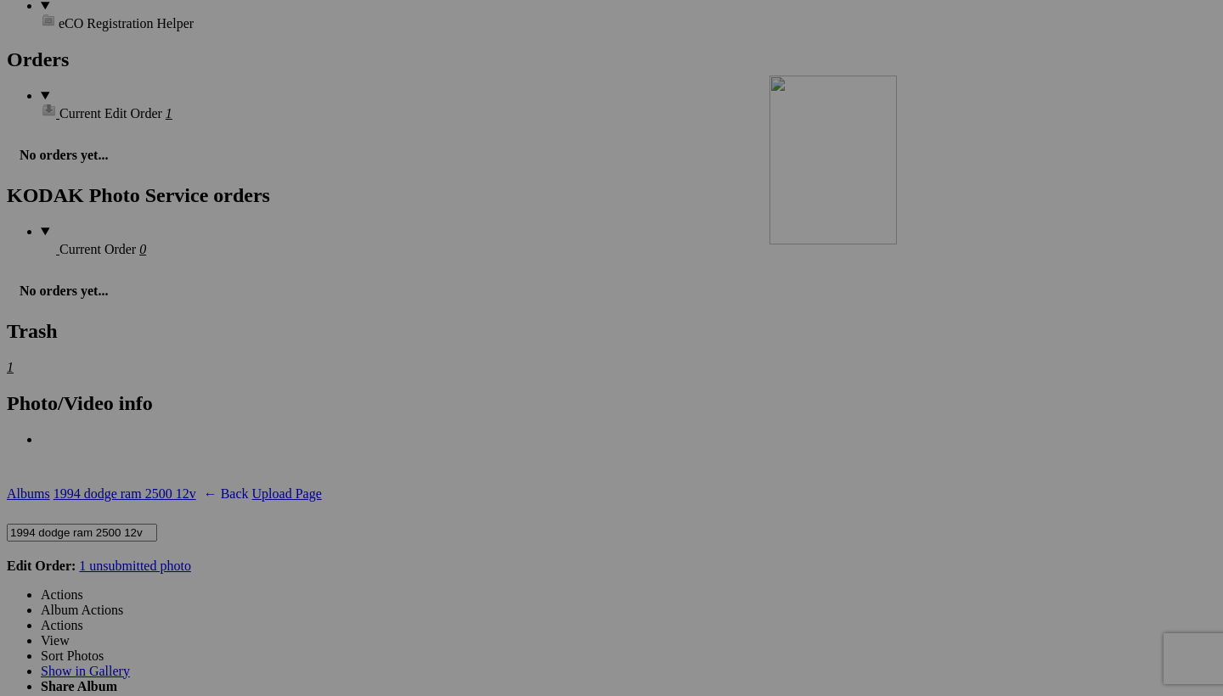
drag, startPoint x: 623, startPoint y: 662, endPoint x: 1017, endPoint y: 209, distance: 600.7
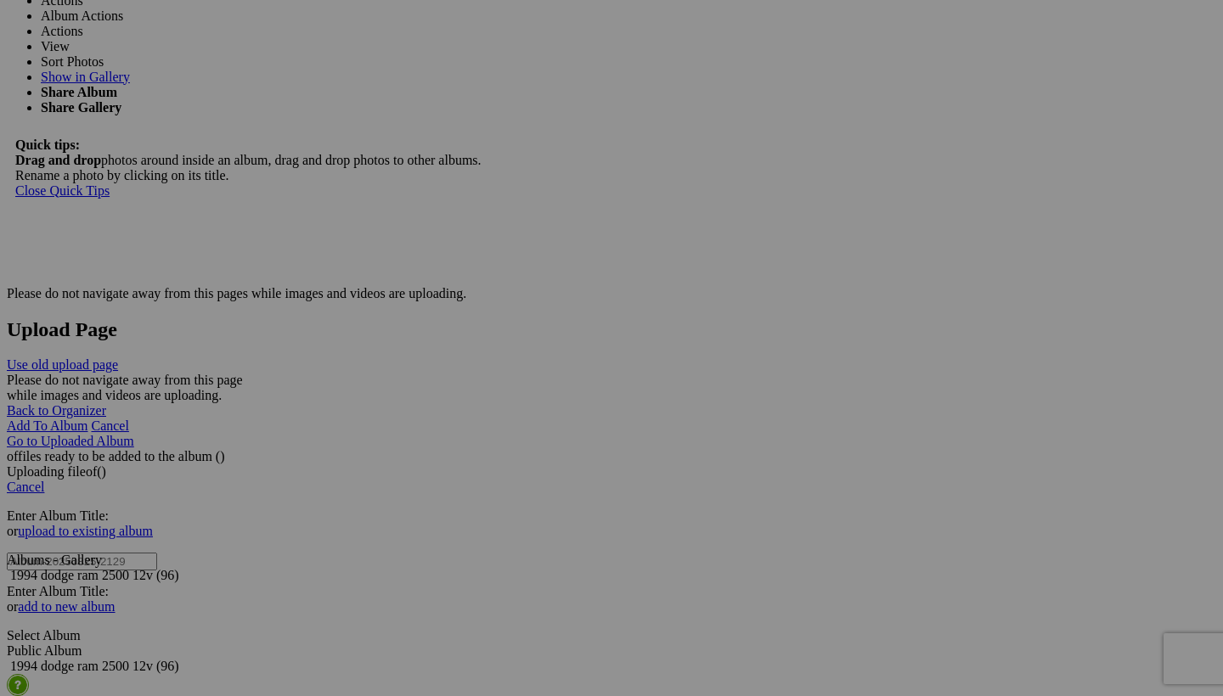
scroll to position [3041, 0]
drag, startPoint x: 345, startPoint y: 668, endPoint x: 464, endPoint y: 57, distance: 622.9
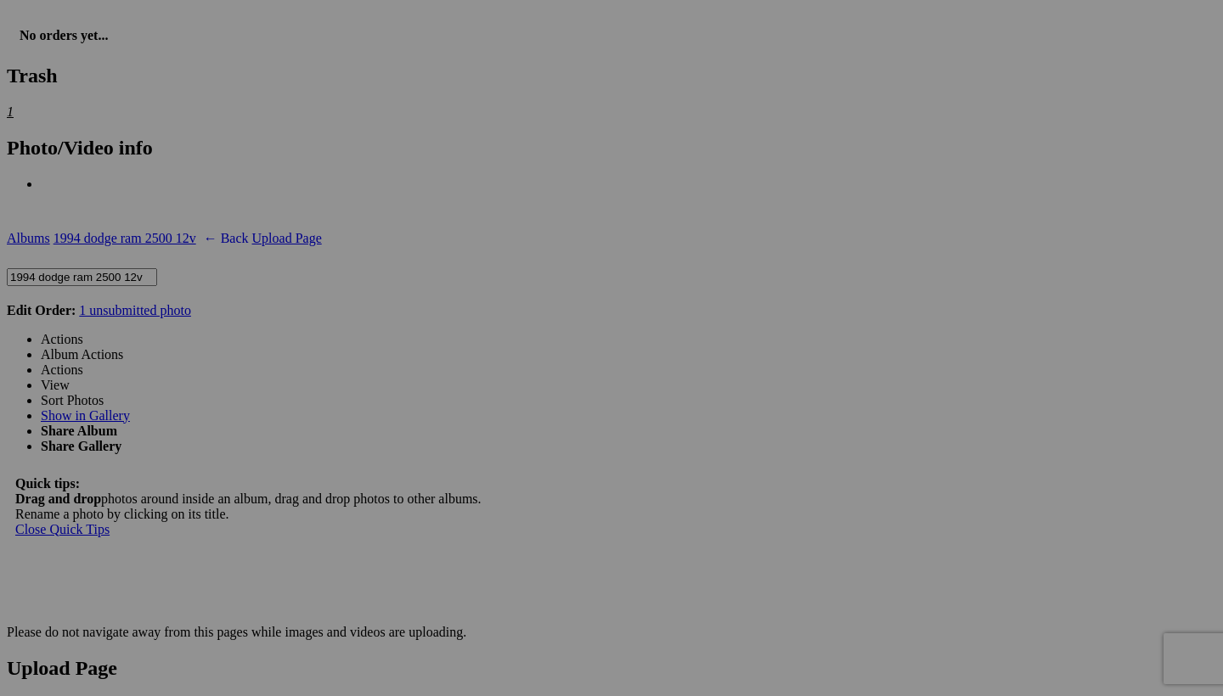
scroll to position [2689, 0]
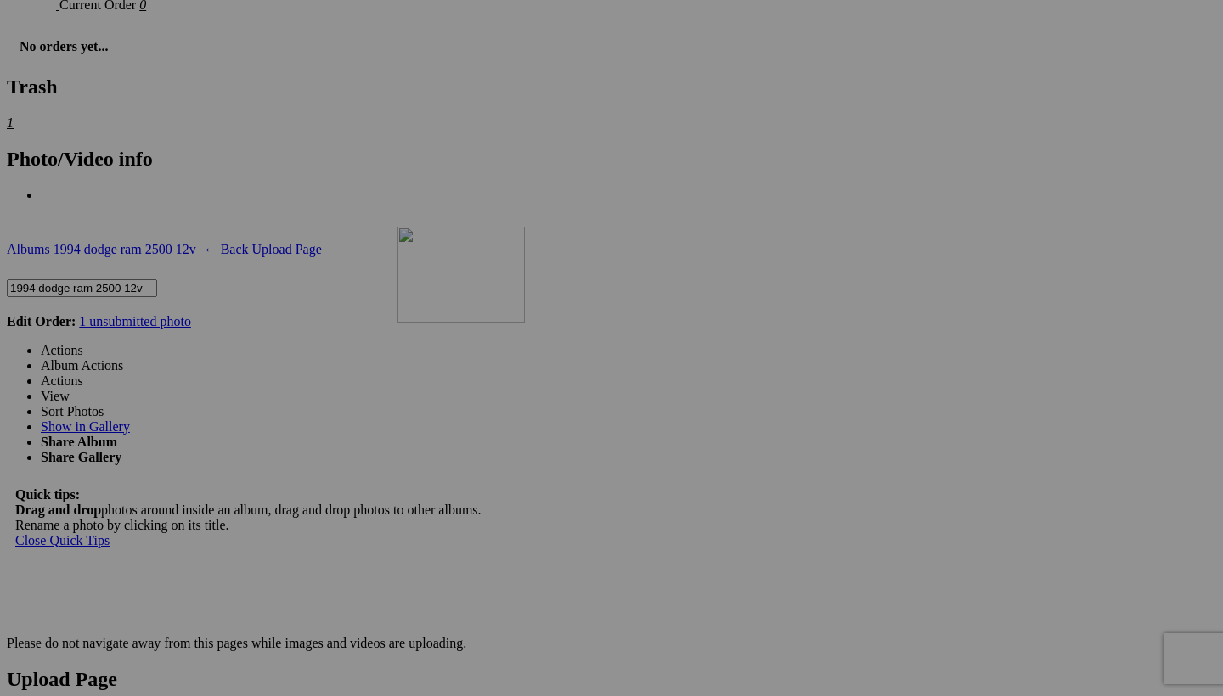
drag, startPoint x: 494, startPoint y: 394, endPoint x: 641, endPoint y: 374, distance: 148.2
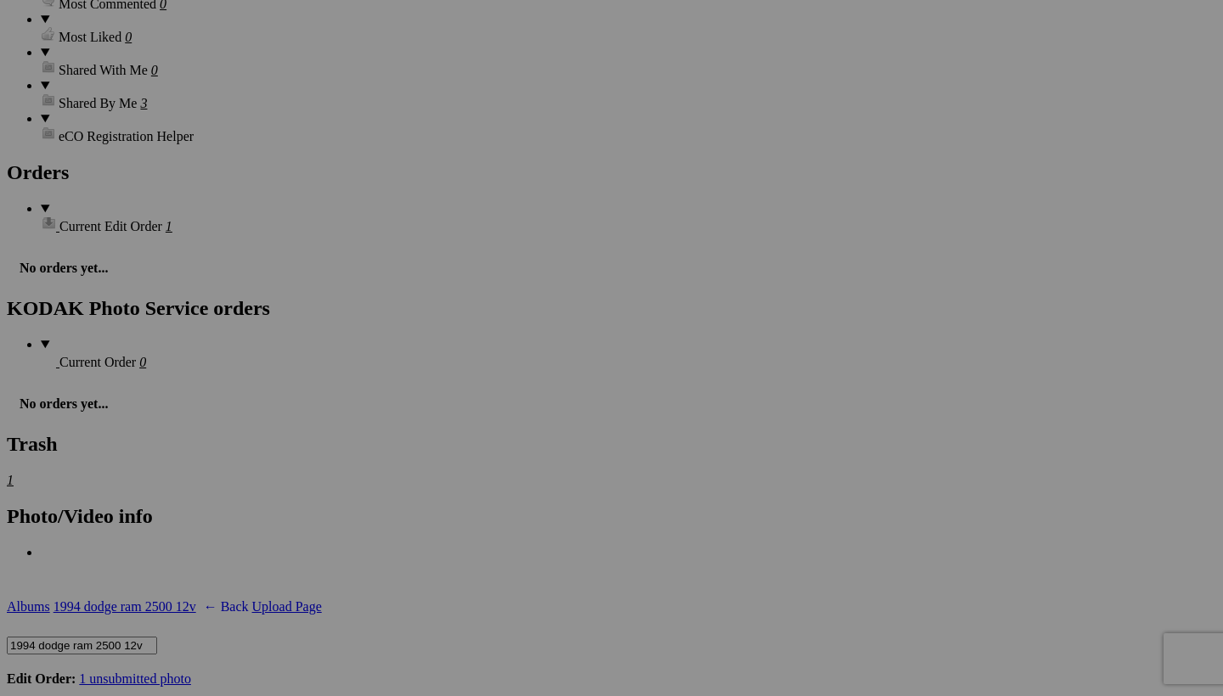
scroll to position [2329, 0]
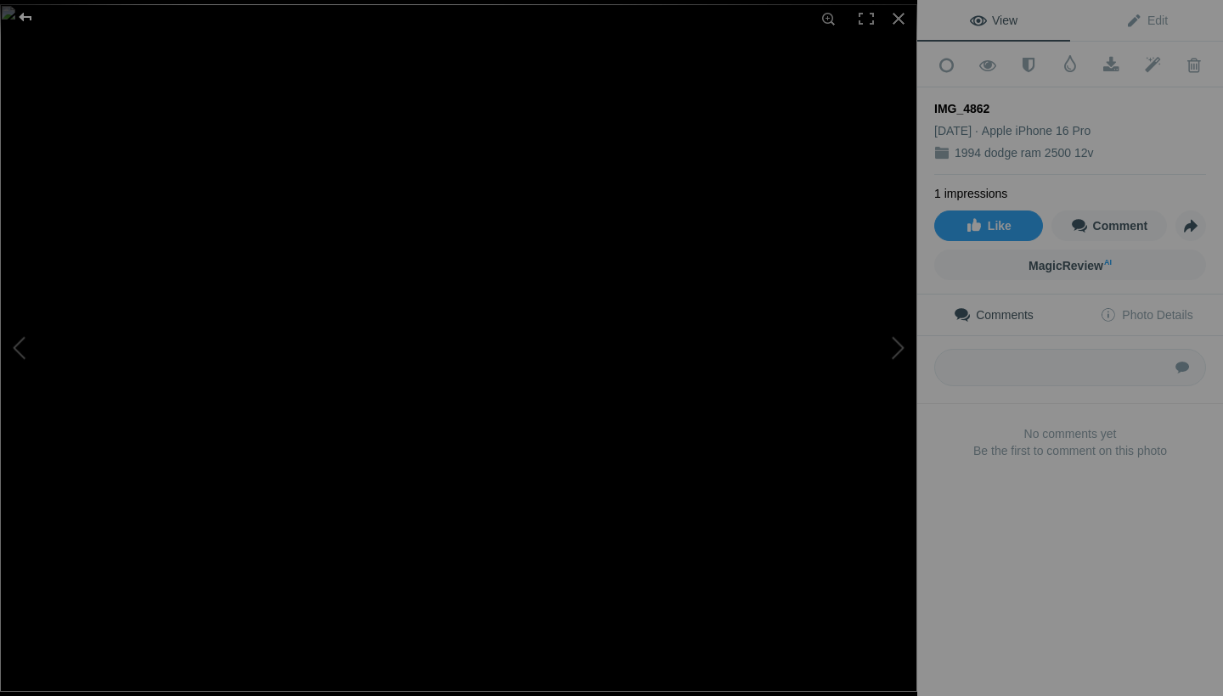
click at [21, 16] on div at bounding box center [25, 17] width 61 height 34
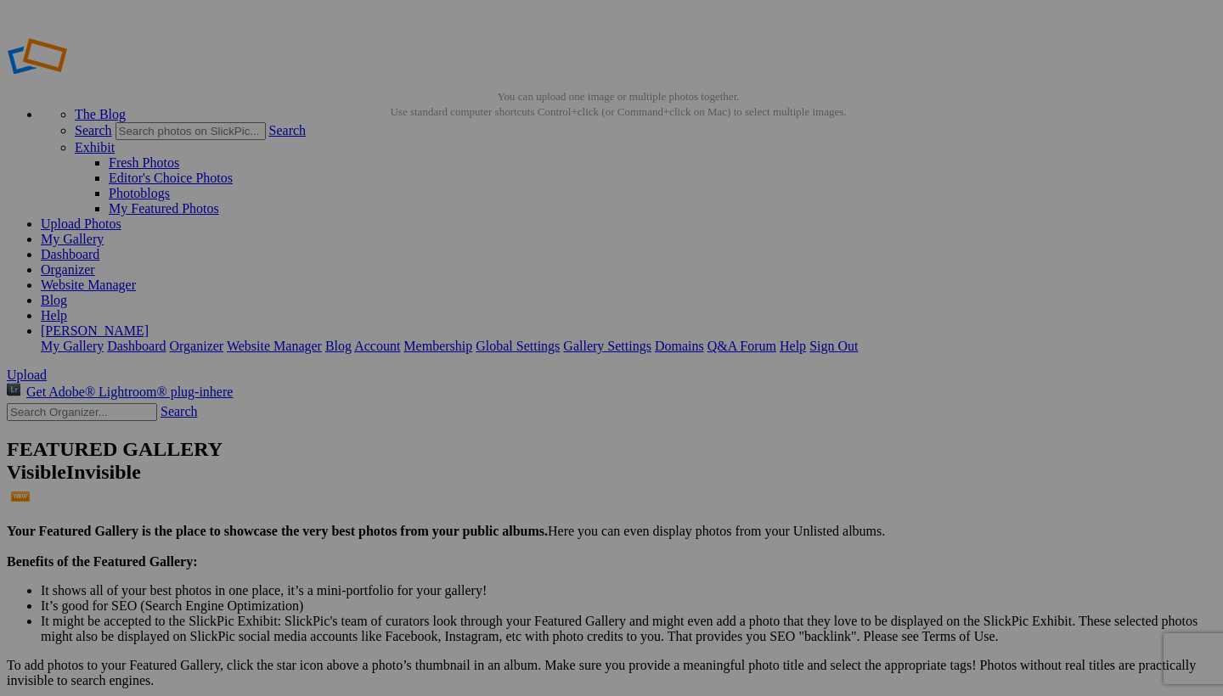
scroll to position [0, 0]
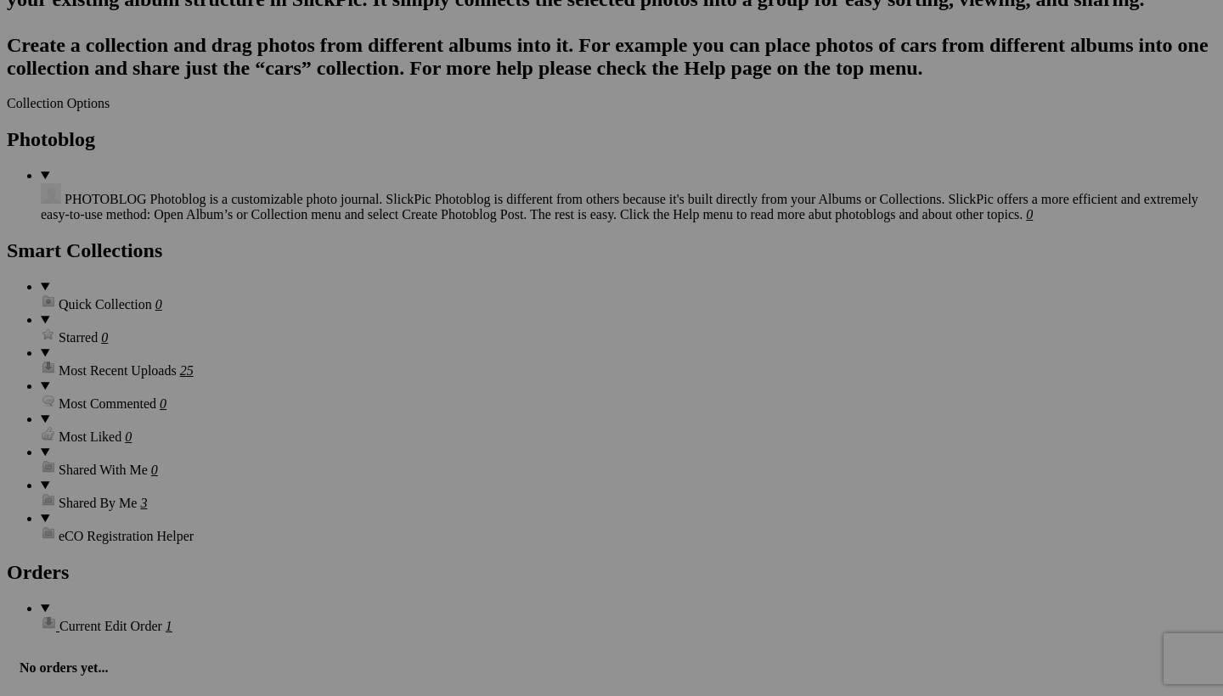
scroll to position [1921, 0]
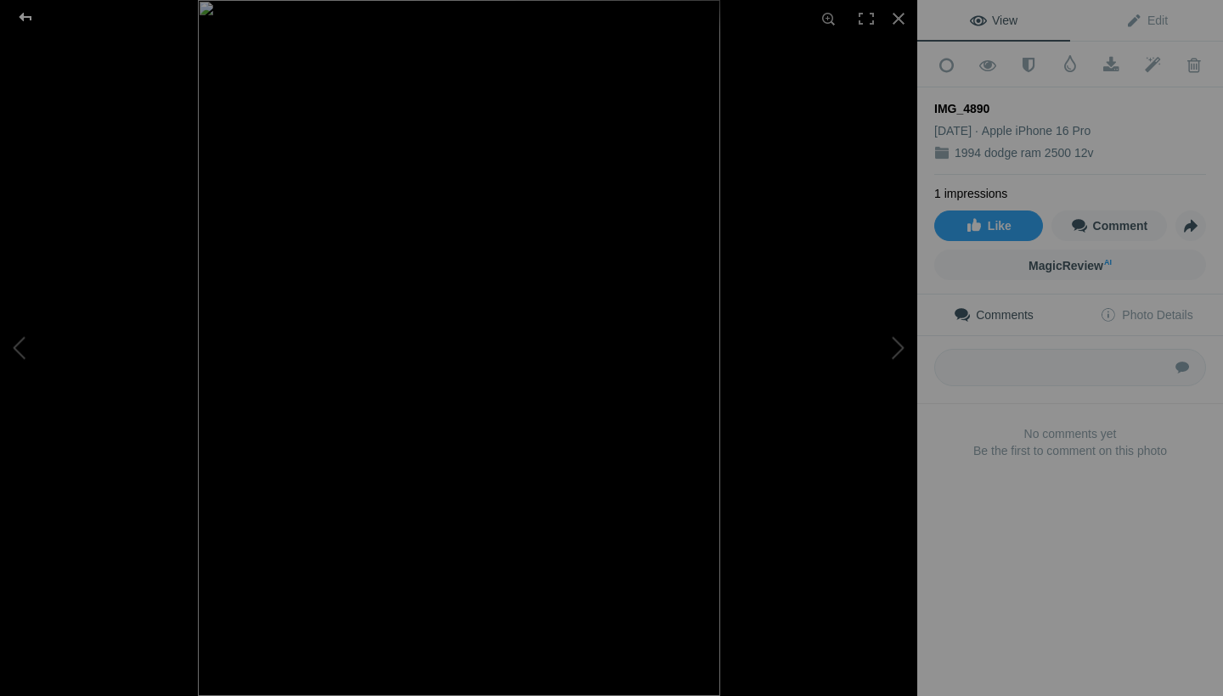
click at [26, 16] on div at bounding box center [25, 17] width 61 height 34
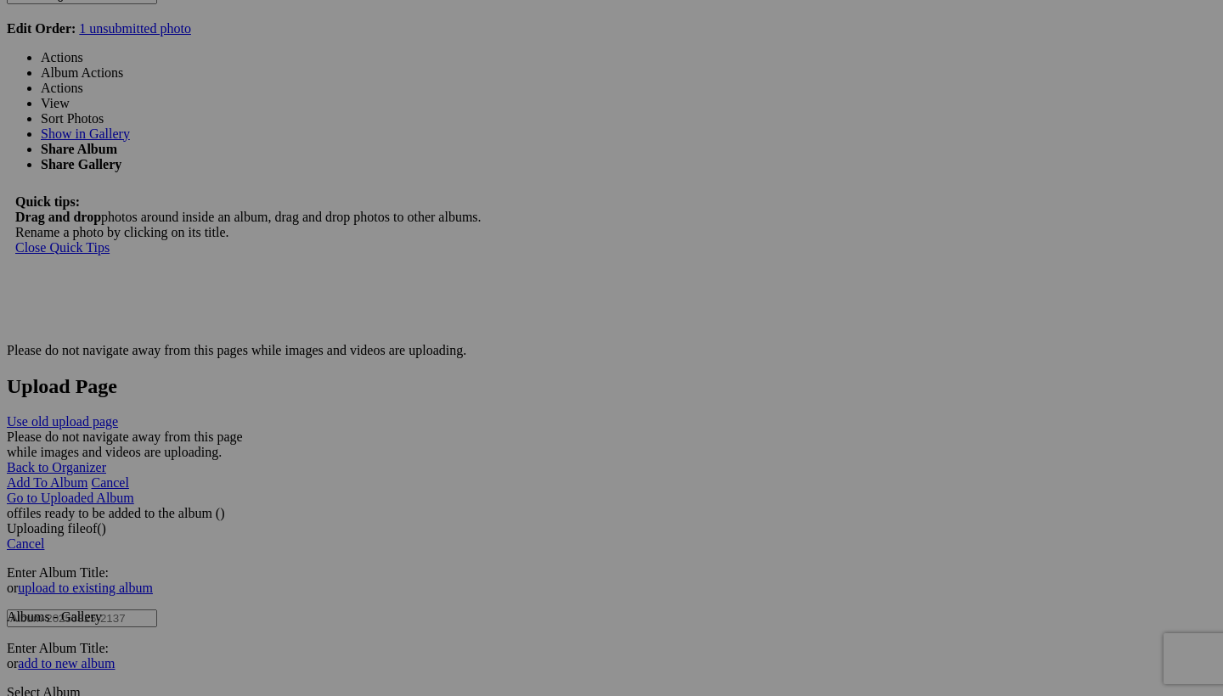
scroll to position [2980, 0]
drag, startPoint x: 1078, startPoint y: 569, endPoint x: 583, endPoint y: 338, distance: 545.5
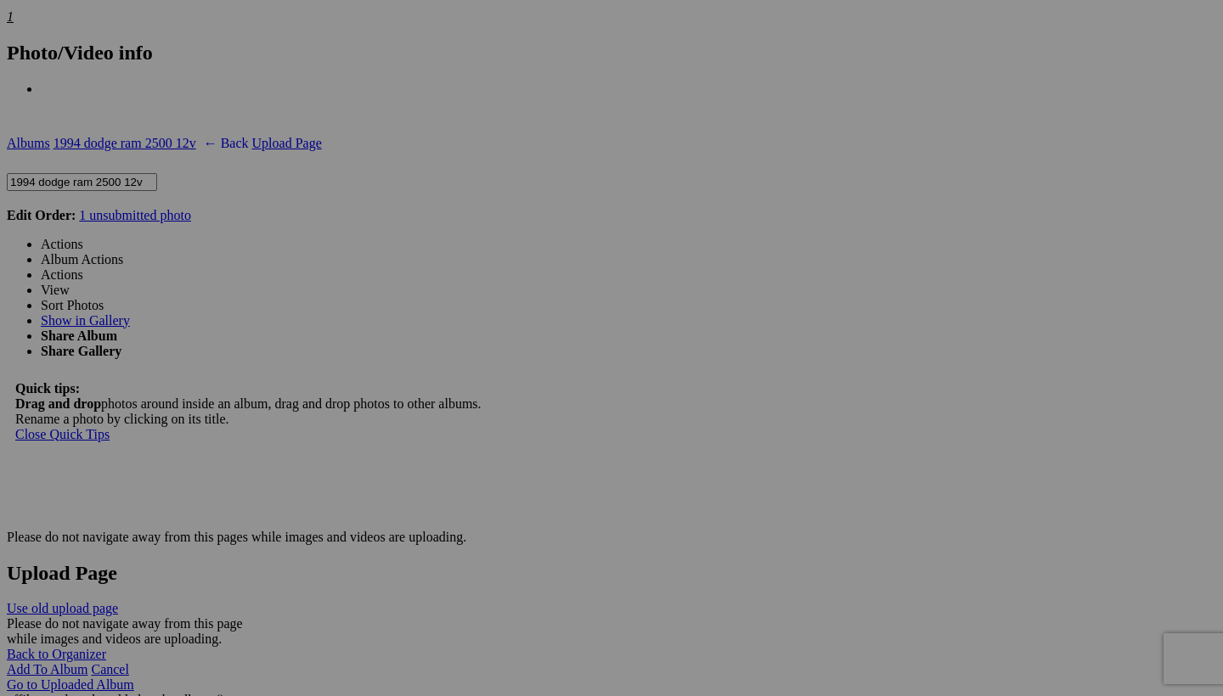
scroll to position [2797, 0]
drag, startPoint x: 791, startPoint y: 530, endPoint x: 758, endPoint y: 262, distance: 269.4
drag, startPoint x: 928, startPoint y: 302, endPoint x: 622, endPoint y: 267, distance: 307.7
drag, startPoint x: 780, startPoint y: 308, endPoint x: 728, endPoint y: 663, distance: 358.7
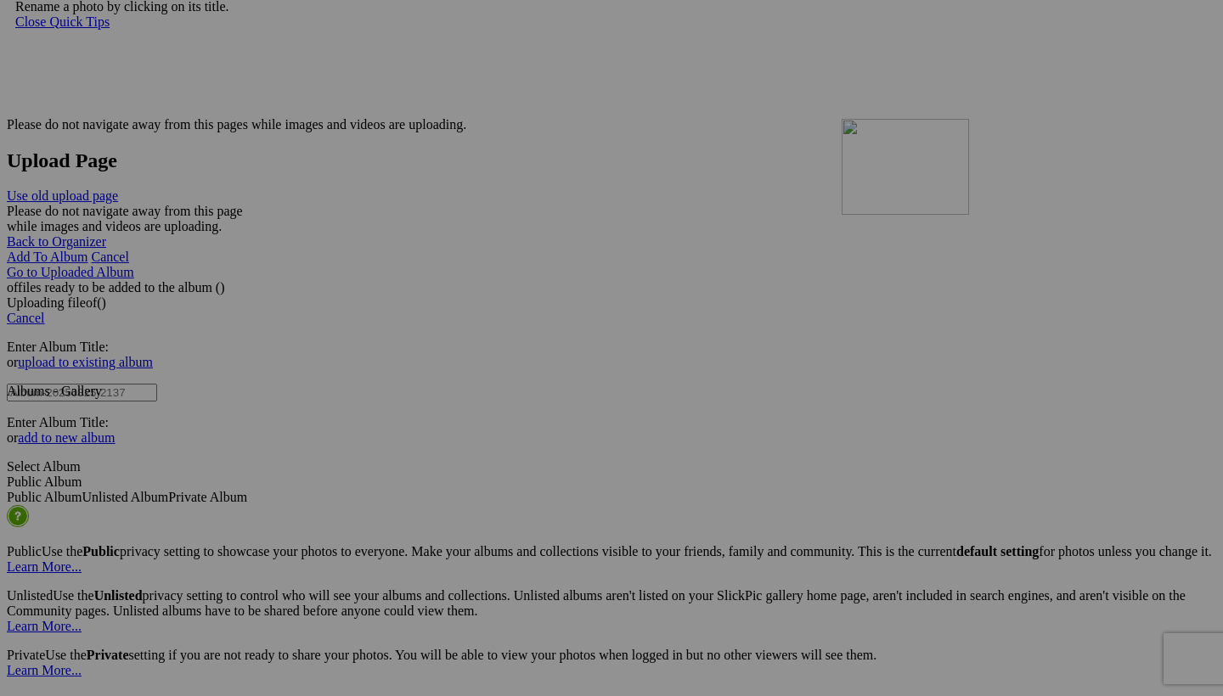
scroll to position [3170, 0]
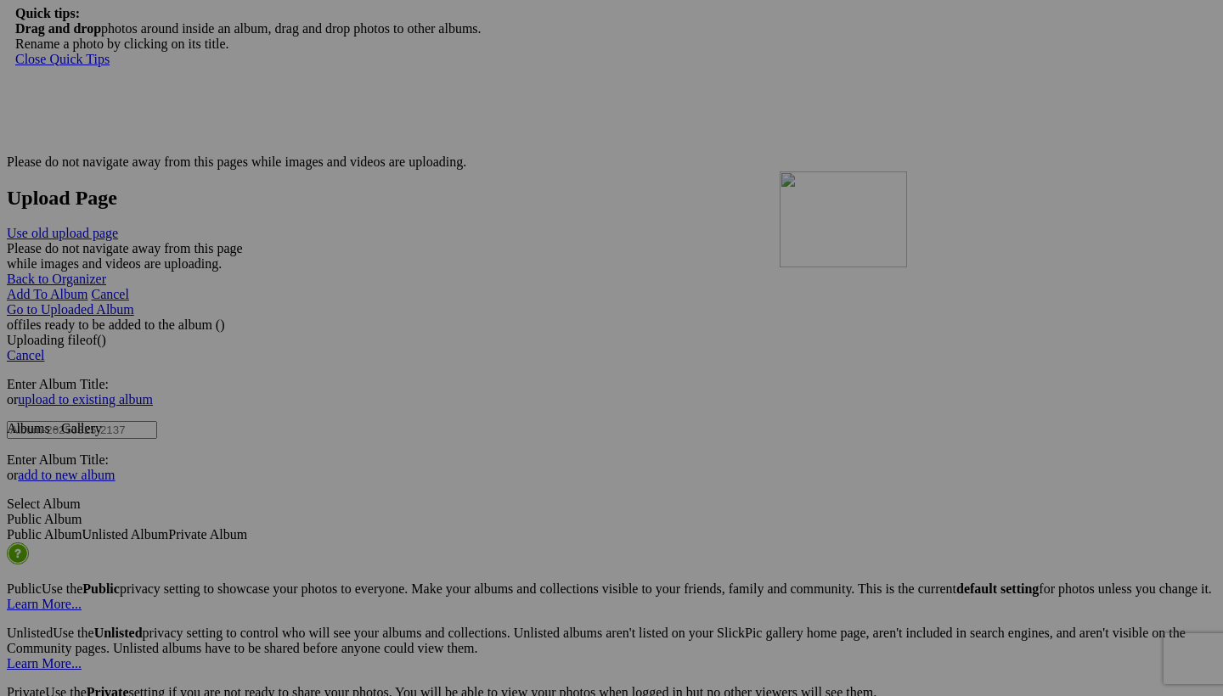
drag, startPoint x: 780, startPoint y: 331, endPoint x: 1029, endPoint y: 316, distance: 250.1
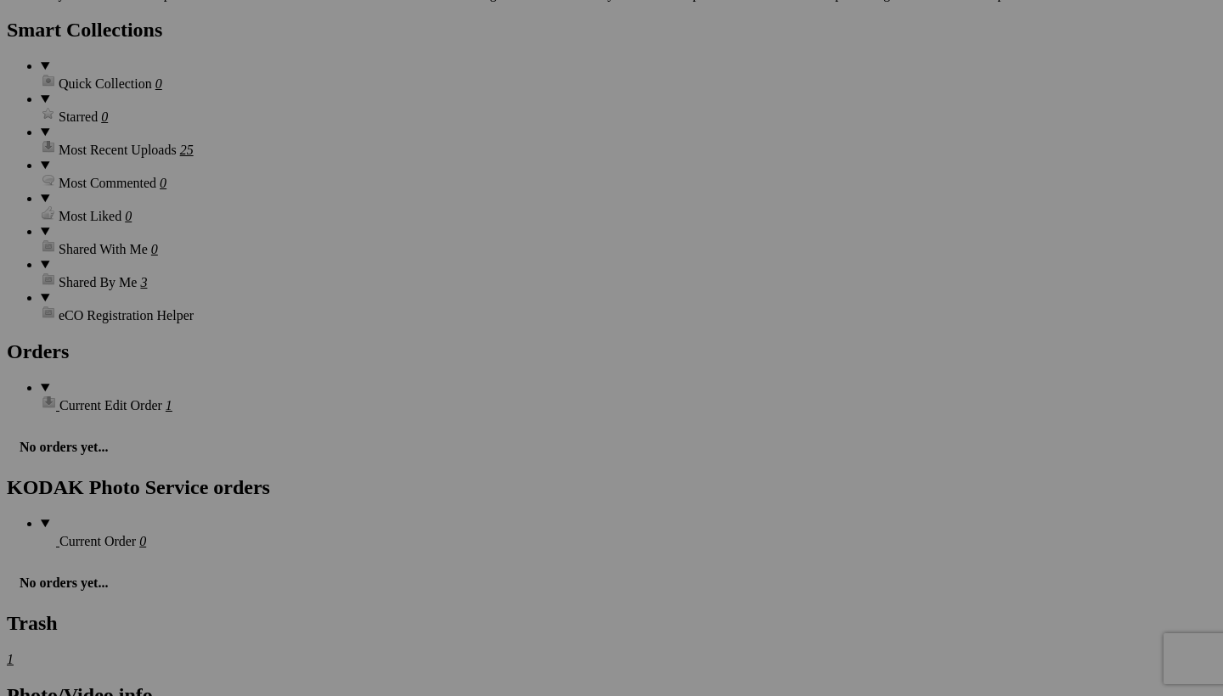
scroll to position [2163, 0]
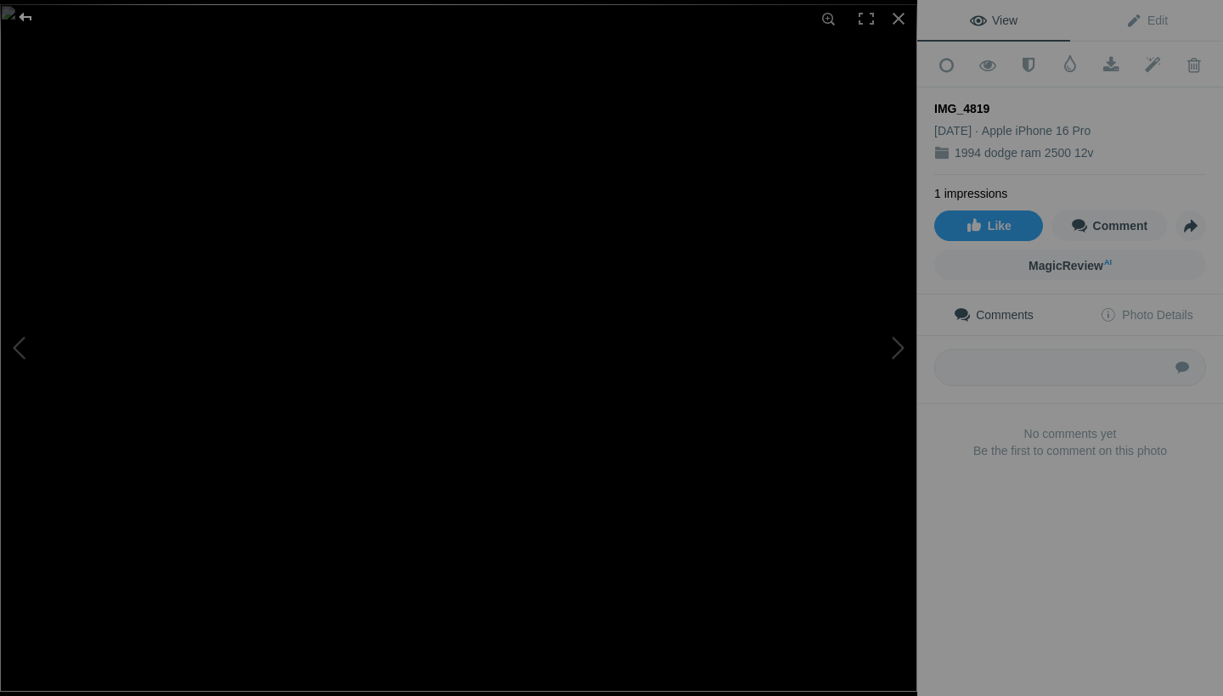
click at [22, 14] on div at bounding box center [25, 17] width 61 height 34
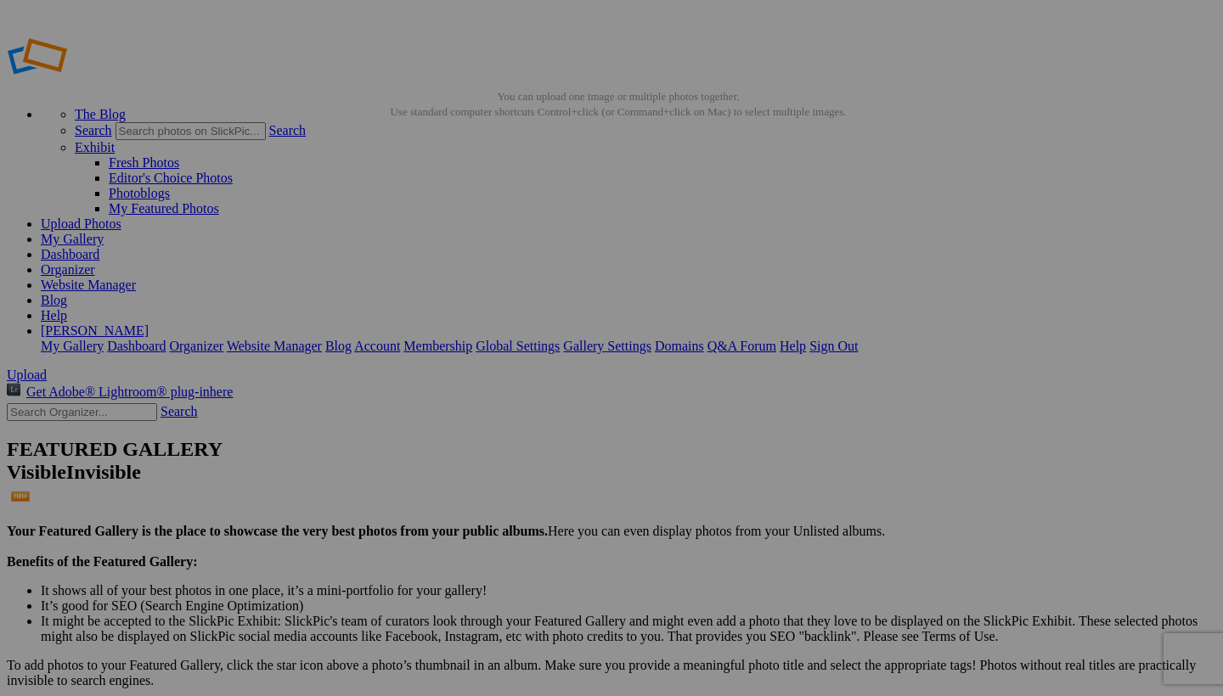
scroll to position [0, 0]
